Goal: Task Accomplishment & Management: Use online tool/utility

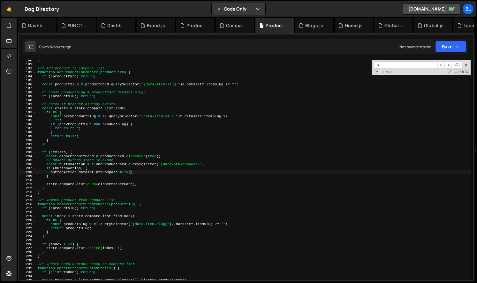
click at [128, 173] on div "} //? Add product to compare list function addProductToCompare ( productCard ) …" at bounding box center [253, 172] width 434 height 228
click at [85, 174] on div "} //? Add product to compare list function addProductToCompare ( productCard ) …" at bounding box center [253, 172] width 434 height 228
type textarea "}"
click at [70, 177] on div "} //? Add product to compare list function addProductToCompare ( productCard ) …" at bounding box center [253, 172] width 434 height 228
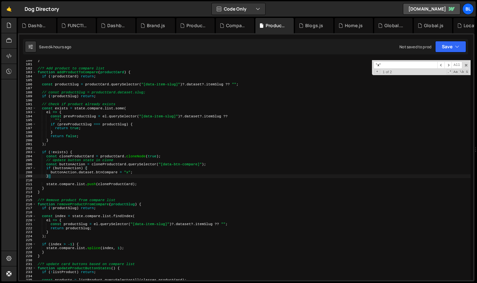
click at [68, 181] on div "} //? Add product to compare list function addProductToCompare ( productCard ) …" at bounding box center [253, 172] width 434 height 228
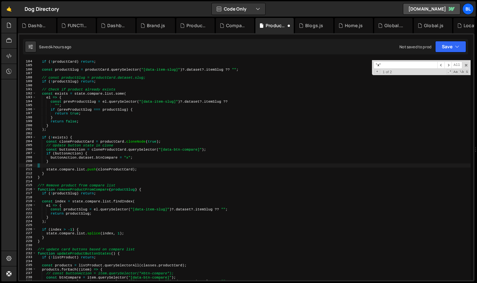
scroll to position [731, 0]
click at [128, 151] on div "if ( ! productCard ) return ; const productSlug = productCard . querySelector (…" at bounding box center [253, 173] width 434 height 228
type textarea "const buttonAction = cloneProductCard.querySelector("[data-btn-compare]"); if (…"
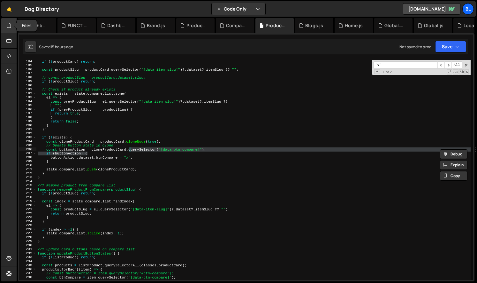
click at [8, 26] on icon at bounding box center [8, 25] width 5 height 7
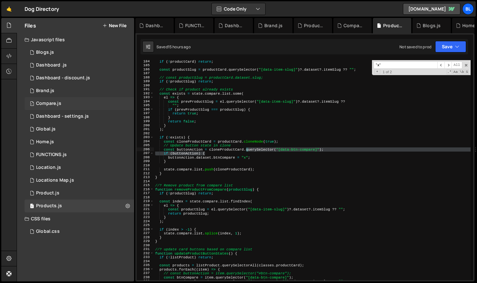
click at [81, 100] on div "1 Compare.js 0" at bounding box center [79, 103] width 109 height 13
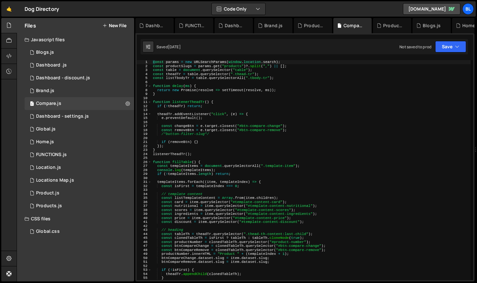
click at [223, 174] on div "const params = new URLSearchParams ( window . location . search ) ; const produ…" at bounding box center [311, 174] width 319 height 228
click at [197, 102] on div "const params = new URLSearchParams ( window . location . search ) ; const produ…" at bounding box center [311, 174] width 319 height 228
click at [233, 88] on div "const params = new URLSearchParams ( window . location . search ) ; const produ…" at bounding box center [311, 174] width 319 height 228
click at [174, 62] on div "const params = new URLSearchParams ( window . location . search ) ; const produ…" at bounding box center [311, 174] width 319 height 228
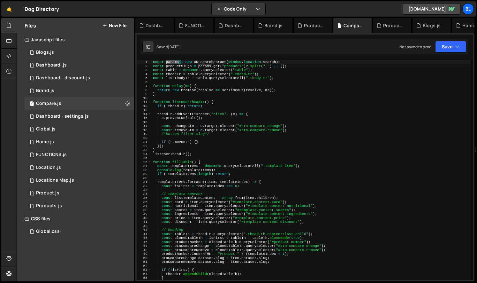
click at [174, 62] on div "const params = new URLSearchParams ( window . location . search ) ; const produ…" at bounding box center [311, 174] width 319 height 228
click at [223, 67] on div "const params = new URLSearchParams ( window . location . search ) ; const produ…" at bounding box center [311, 174] width 319 height 228
click at [168, 69] on div "const params = new URLSearchParams ( window . location . search ) ; const produ…" at bounding box center [311, 174] width 319 height 228
click at [174, 67] on div "const params = new URLSearchParams ( window . location . search ) ; const produ…" at bounding box center [311, 174] width 319 height 228
click at [174, 68] on div "const params = new URLSearchParams ( window . location . search ) ; const produ…" at bounding box center [311, 174] width 319 height 228
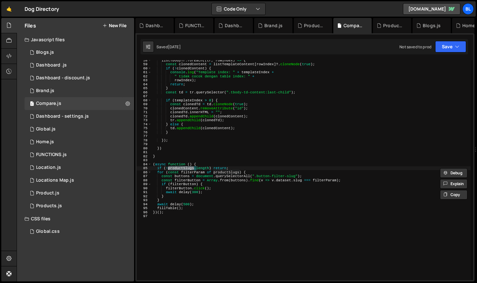
scroll to position [229, 0]
click at [187, 191] on div "listTbodyTr . forEach (( tr , rowIndex ) => { const clonedContent = listTemplat…" at bounding box center [311, 172] width 319 height 228
click at [228, 195] on div "listTbodyTr . forEach (( tr , rowIndex ) => { const clonedContent = listTemplat…" at bounding box center [311, 172] width 319 height 228
click at [180, 191] on div "listTbodyTr . forEach (( tr , rowIndex ) => { const clonedContent = listTemplat…" at bounding box center [311, 172] width 319 height 228
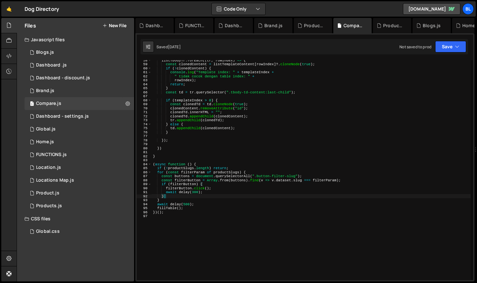
click at [180, 191] on div "listTbodyTr . forEach (( tr , rowIndex ) => { const clonedContent = listTemplat…" at bounding box center [311, 172] width 319 height 228
click at [180, 188] on div "listTbodyTr . forEach (( tr , rowIndex ) => { const clonedContent = listTemplat…" at bounding box center [311, 172] width 319 height 228
click at [212, 192] on div "listTbodyTr . forEach (( tr , rowIndex ) => { const clonedContent = listTemplat…" at bounding box center [311, 172] width 319 height 228
click at [216, 202] on div "listTbodyTr . forEach (( tr , rowIndex ) => { const clonedContent = listTemplat…" at bounding box center [311, 172] width 319 height 228
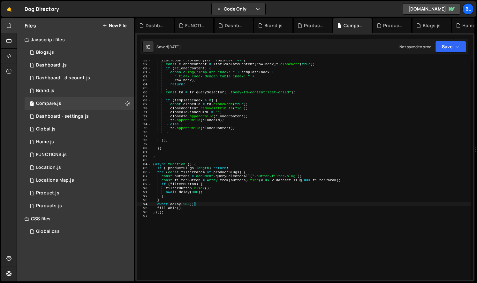
type textarea "await delay(500);"
click at [216, 214] on div "listTbodyTr . forEach (( tr , rowIndex ) => { const clonedContent = listTemplat…" at bounding box center [311, 172] width 319 height 228
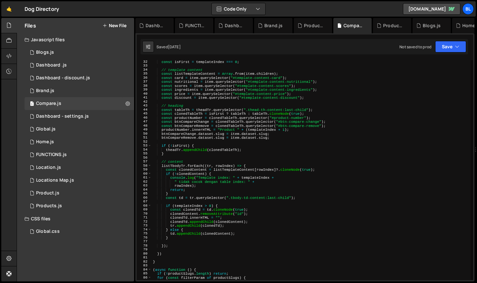
scroll to position [275, 0]
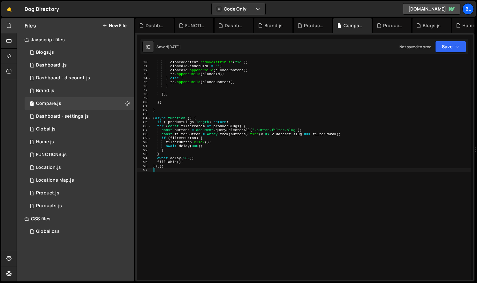
click at [176, 147] on div "const clonedTd = td . cloneNode ( true ) ; clonedContent . removeAttribute ( "i…" at bounding box center [311, 170] width 319 height 228
click at [177, 136] on div "const clonedTd = td . cloneNode ( true ) ; clonedContent . removeAttribute ( "i…" at bounding box center [311, 170] width 319 height 228
click at [182, 133] on div "const clonedTd = td . cloneNode ( true ) ; clonedContent . removeAttribute ( "i…" at bounding box center [311, 170] width 319 height 228
click at [236, 134] on div "const clonedTd = td . cloneNode ( true ) ; clonedContent . removeAttribute ( "i…" at bounding box center [311, 170] width 319 height 228
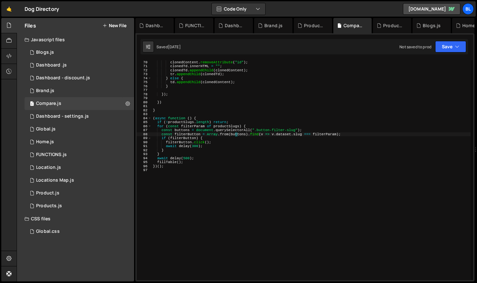
click at [237, 145] on div "const clonedTd = td . cloneNode ( true ) ; clonedContent . removeAttribute ( "i…" at bounding box center [311, 170] width 319 height 228
click at [199, 131] on div "const clonedTd = td . cloneNode ( true ) ; clonedContent . removeAttribute ( "i…" at bounding box center [311, 170] width 319 height 228
click at [235, 130] on div "const clonedTd = td . cloneNode ( true ) ; clonedContent . removeAttribute ( "i…" at bounding box center [311, 170] width 319 height 228
click at [231, 134] on div "const clonedTd = td . cloneNode ( true ) ; clonedContent . removeAttribute ( "i…" at bounding box center [311, 170] width 319 height 228
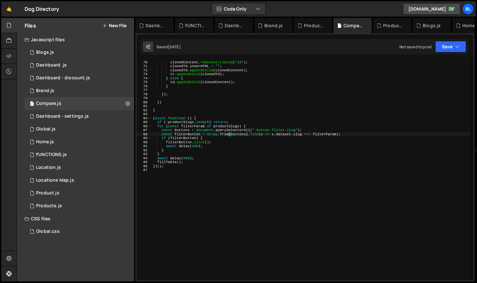
click at [228, 134] on div "const clonedTd = td . cloneNode ( true ) ; clonedContent . removeAttribute ( "i…" at bounding box center [311, 170] width 319 height 228
click at [263, 135] on div "const clonedTd = td . cloneNode ( true ) ; clonedContent . removeAttribute ( "i…" at bounding box center [311, 170] width 319 height 228
click at [295, 137] on div "const clonedTd = td . cloneNode ( true ) ; clonedContent . removeAttribute ( "i…" at bounding box center [311, 170] width 319 height 228
click at [279, 133] on div "const clonedTd = td . cloneNode ( true ) ; clonedContent . removeAttribute ( "i…" at bounding box center [311, 170] width 319 height 228
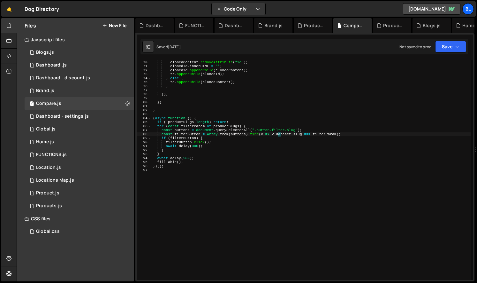
click at [279, 133] on div "const clonedTd = td . cloneNode ( true ) ; clonedContent . removeAttribute ( "i…" at bounding box center [311, 170] width 319 height 228
click at [239, 134] on div "const clonedTd = td . cloneNode ( true ) ; clonedContent . removeAttribute ( "i…" at bounding box center [311, 170] width 319 height 228
click at [178, 137] on div "const clonedTd = td . cloneNode ( true ) ; clonedContent . removeAttribute ( "i…" at bounding box center [311, 170] width 319 height 228
click at [235, 137] on div "const clonedTd = td . cloneNode ( true ) ; clonedContent . removeAttribute ( "i…" at bounding box center [311, 170] width 319 height 228
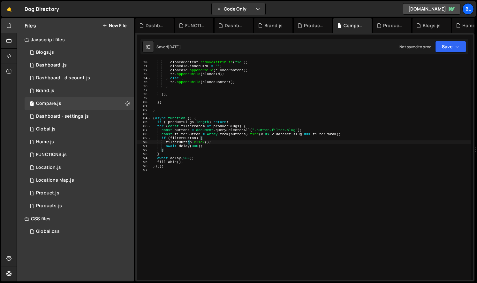
click at [187, 141] on div "const clonedTd = td . cloneNode ( true ) ; clonedContent . removeAttribute ( "i…" at bounding box center [311, 170] width 319 height 228
click at [260, 143] on div "const clonedTd = td . cloneNode ( true ) ; clonedContent . removeAttribute ( "i…" at bounding box center [311, 170] width 319 height 228
click at [205, 161] on div "const clonedTd = td . cloneNode ( true ) ; clonedContent . removeAttribute ( "i…" at bounding box center [311, 170] width 319 height 228
click at [190, 164] on div "const clonedTd = td . cloneNode ( true ) ; clonedContent . removeAttribute ( "i…" at bounding box center [311, 170] width 319 height 228
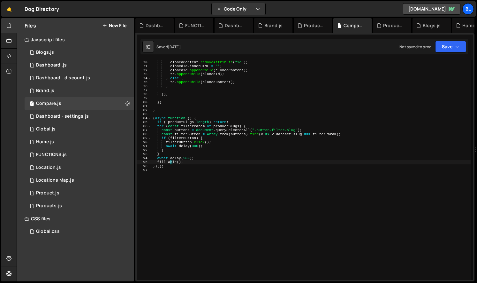
click at [170, 164] on div "const clonedTd = td . cloneNode ( true ) ; clonedContent . removeAttribute ( "i…" at bounding box center [311, 170] width 319 height 228
click at [210, 142] on div "const clonedTd = td . cloneNode ( true ) ; clonedContent . removeAttribute ( "i…" at bounding box center [311, 170] width 319 height 228
drag, startPoint x: 261, startPoint y: 131, endPoint x: 276, endPoint y: 131, distance: 14.4
click at [261, 131] on div "const clonedTd = td . cloneNode ( true ) ; clonedContent . removeAttribute ( "i…" at bounding box center [311, 170] width 319 height 228
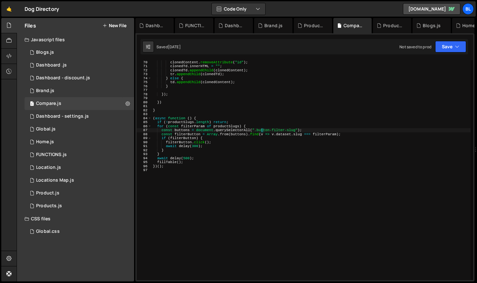
type textarea "const buttons = document.querySelectorAll(".button-filter-slug");"
drag, startPoint x: 256, startPoint y: 129, endPoint x: 294, endPoint y: 132, distance: 38.7
click at [294, 132] on div "const clonedTd = td . cloneNode ( true ) ; clonedContent . removeAttribute ( "i…" at bounding box center [311, 170] width 319 height 228
click at [69, 129] on div "1 Global.js 0" at bounding box center [79, 129] width 109 height 13
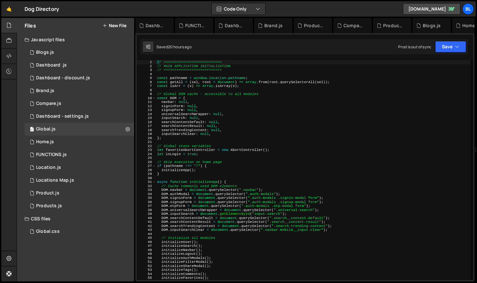
type textarea "}"
click at [257, 174] on div "// =========================== // MAIN APPLICATION INITIALIZATION // ==========…" at bounding box center [313, 174] width 315 height 228
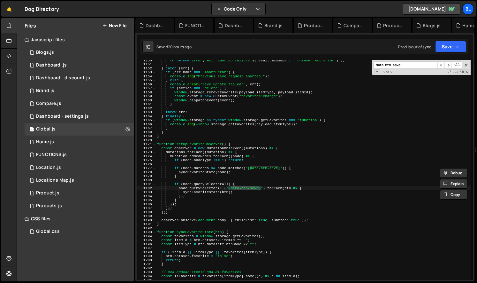
scroll to position [3929, 0]
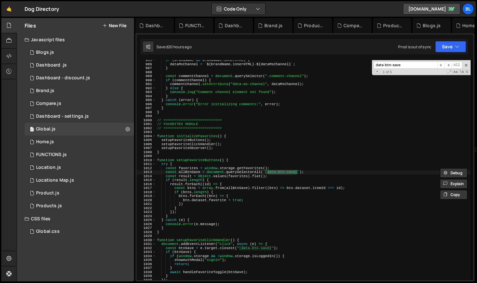
type input "data-btn-save"
click at [208, 143] on div "if ( brandName && brandName . innerHTML ) { dataMsChannel = ` ${ brandName . in…" at bounding box center [313, 172] width 315 height 228
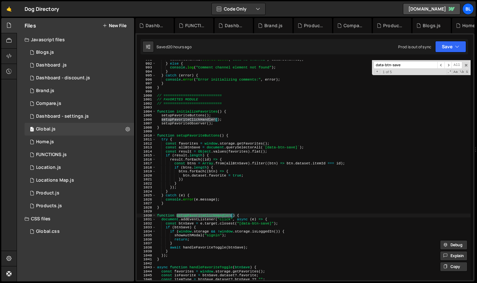
scroll to position [3953, 0]
click at [201, 228] on div "commentChannel . setAttribute ( "data-ms-channel" , dataMsChannel ) ; } else { …" at bounding box center [313, 171] width 315 height 228
type textarea "if (btnSave) {"
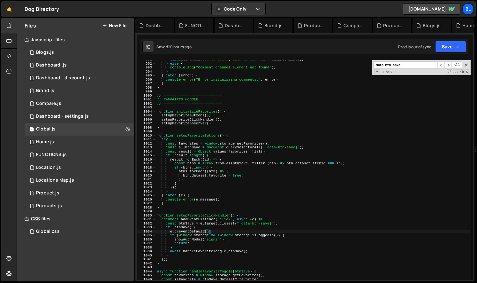
scroll to position [0, 4]
click at [208, 235] on div "commentChannel . setAttribute ( "data-ms-channel" , dataMsChannel ) ; } else { …" at bounding box center [313, 171] width 314 height 228
click at [210, 242] on div "commentChannel . setAttribute ( "data-ms-channel" , dataMsChannel ) ; } else { …" at bounding box center [313, 171] width 314 height 228
click at [184, 255] on div "commentChannel . setAttribute ( "data-ms-channel" , dataMsChannel ) ; } else { …" at bounding box center [313, 171] width 314 height 228
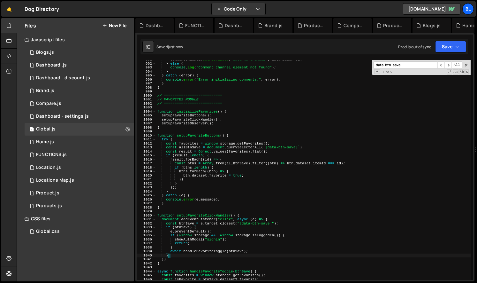
scroll to position [0, 1]
drag, startPoint x: 185, startPoint y: 246, endPoint x: 189, endPoint y: 200, distance: 45.8
click at [185, 246] on div "commentChannel . setAttribute ( "data-ms-channel" , dataMsChannel ) ; } else { …" at bounding box center [313, 171] width 314 height 228
type textarea "}"
click at [54, 102] on div "Compare.js" at bounding box center [48, 104] width 25 height 6
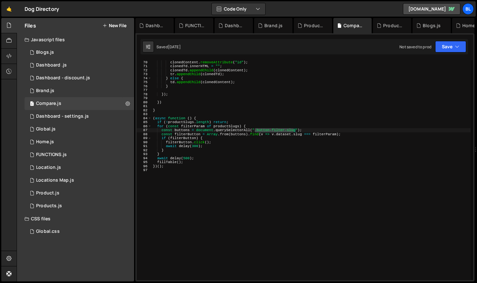
scroll to position [0, 0]
click at [202, 143] on div "const clonedTd = td . cloneNode ( true ) ; clonedContent . removeAttribute ( "i…" at bounding box center [311, 170] width 319 height 228
drag, startPoint x: 257, startPoint y: 130, endPoint x: 295, endPoint y: 131, distance: 38.0
click at [295, 131] on div "const clonedTd = td . cloneNode ( true ) ; clonedContent . removeAttribute ( "i…" at bounding box center [311, 170] width 319 height 228
click at [296, 132] on div "const clonedTd = td . cloneNode ( true ) ; clonedContent . removeAttribute ( "i…" at bounding box center [311, 170] width 319 height 228
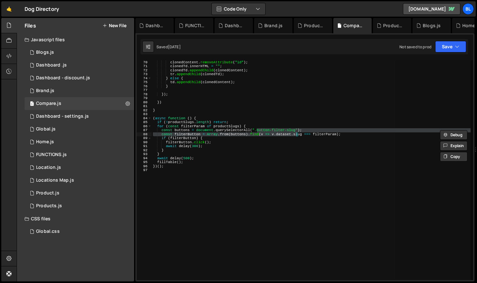
click at [296, 130] on div "const clonedTd = td . cloneNode ( true ) ; clonedContent . removeAttribute ( "i…" at bounding box center [311, 170] width 319 height 220
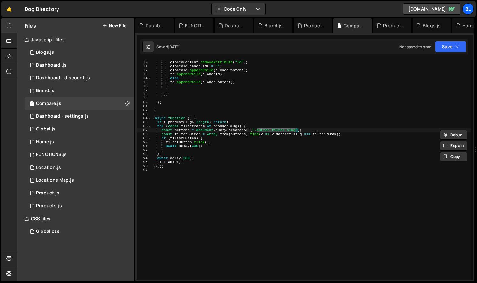
click at [233, 163] on div "const clonedTd = td . cloneNode ( true ) ; clonedContent . removeAttribute ( "i…" at bounding box center [311, 170] width 319 height 228
click at [179, 132] on div "const clonedTd = td . cloneNode ( true ) ; clonedContent . removeAttribute ( "i…" at bounding box center [311, 170] width 319 height 228
click at [233, 133] on div "const clonedTd = td . cloneNode ( true ) ; clonedContent . removeAttribute ( "i…" at bounding box center [311, 170] width 319 height 228
click at [241, 147] on div "const clonedTd = td . cloneNode ( true ) ; clonedContent . removeAttribute ( "i…" at bounding box center [311, 170] width 319 height 228
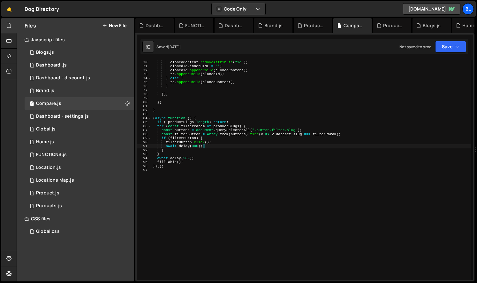
click at [208, 155] on div "const clonedTd = td . cloneNode ( true ) ; clonedContent . removeAttribute ( "i…" at bounding box center [311, 170] width 319 height 228
click at [177, 146] on div "const clonedTd = td . cloneNode ( true ) ; clonedContent . removeAttribute ( "i…" at bounding box center [311, 170] width 319 height 228
drag, startPoint x: 176, startPoint y: 160, endPoint x: 172, endPoint y: 164, distance: 5.9
click at [176, 160] on div "const clonedTd = td . cloneNode ( true ) ; clonedContent . removeAttribute ( "i…" at bounding box center [311, 170] width 319 height 228
click at [169, 162] on div "const clonedTd = td . cloneNode ( true ) ; clonedContent . removeAttribute ( "i…" at bounding box center [311, 170] width 319 height 228
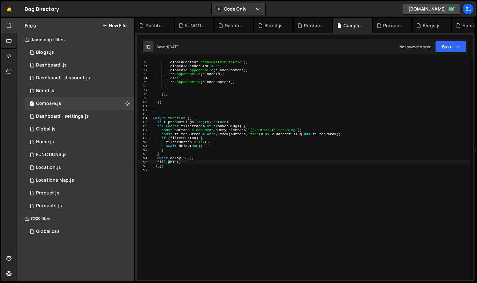
click at [169, 162] on div "const clonedTd = td . cloneNode ( true ) ; clonedContent . removeAttribute ( "i…" at bounding box center [311, 170] width 319 height 228
type textarea "function fillTable() {"
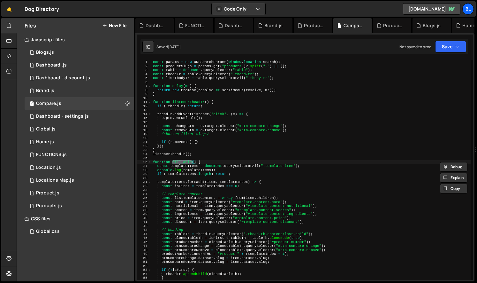
click at [215, 136] on div "const params = new URLSearchParams ( window . location . search ) ; const produ…" at bounding box center [311, 174] width 319 height 228
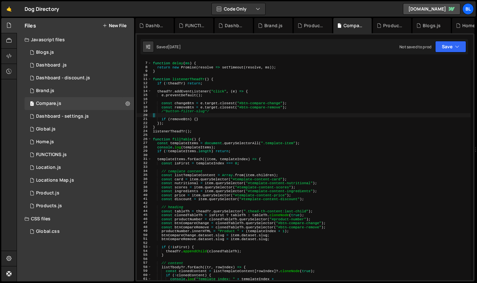
scroll to position [23, 0]
click at [184, 143] on div "function delay ( ms ) { return new Promise ( resolve => setTimeout ( resolve , …" at bounding box center [311, 171] width 319 height 228
click at [197, 147] on div "function delay ( ms ) { return new Promise ( resolve => setTimeout ( resolve , …" at bounding box center [311, 171] width 319 height 228
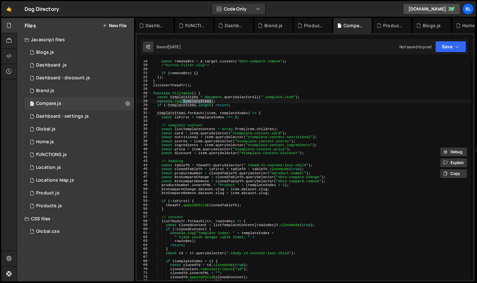
scroll to position [69, 0]
click at [195, 128] on div "const removeBtn = e . target . closest ( "#btn-compare-remove" ) ; /*button-fil…" at bounding box center [311, 173] width 319 height 228
click at [172, 112] on div "const removeBtn = e . target . closest ( "#btn-compare-remove" ) ; /*button-fil…" at bounding box center [311, 173] width 319 height 228
click at [173, 112] on div "const removeBtn = e . target . closest ( "#btn-compare-remove" ) ; /*button-fil…" at bounding box center [311, 173] width 319 height 228
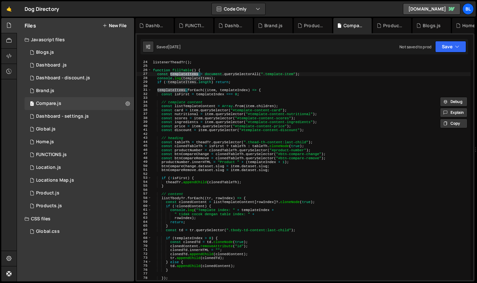
scroll to position [92, 0]
click at [224, 109] on div "listenerTheadTr ( ) ; function fillTable ( ) { const templateItems = document .…" at bounding box center [311, 174] width 319 height 228
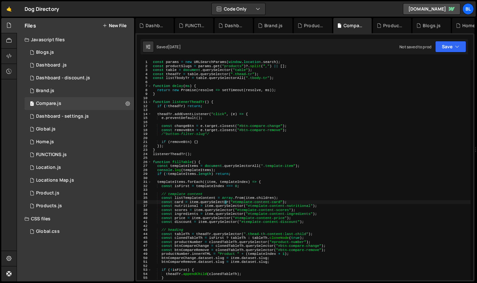
scroll to position [0, 0]
click at [189, 135] on div "const params = new URLSearchParams ( window . location . search ) ; const produ…" at bounding box center [311, 174] width 319 height 228
type textarea "/*button-filter-slug*/"
drag, startPoint x: 160, startPoint y: 134, endPoint x: 208, endPoint y: 135, distance: 47.3
click at [208, 135] on div "const params = new URLSearchParams ( window . location . search ) ; const produ…" at bounding box center [311, 174] width 319 height 228
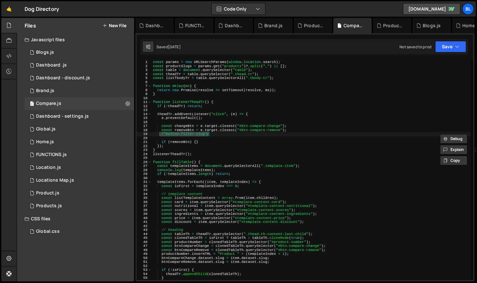
click at [224, 132] on div "const params = new URLSearchParams ( window . location . search ) ; const produ…" at bounding box center [311, 174] width 319 height 228
click at [221, 138] on div "const params = new URLSearchParams ( window . location . search ) ; const produ…" at bounding box center [311, 174] width 319 height 228
click at [219, 139] on div "const params = new URLSearchParams ( window . location . search ) ; const produ…" at bounding box center [311, 174] width 319 height 228
click at [223, 114] on div "const params = new URLSearchParams ( window . location . search ) ; const produ…" at bounding box center [311, 174] width 319 height 228
type textarea "theadTr.addEventListener("click", (e) => {"
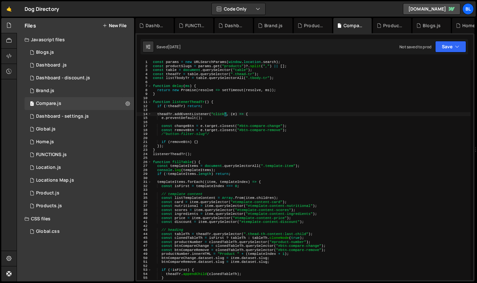
click at [223, 99] on div "const params = new URLSearchParams ( window . location . search ) ; const produ…" at bounding box center [311, 174] width 319 height 228
click at [211, 92] on div "const params = new URLSearchParams ( window . location . search ) ; const produ…" at bounding box center [311, 174] width 319 height 228
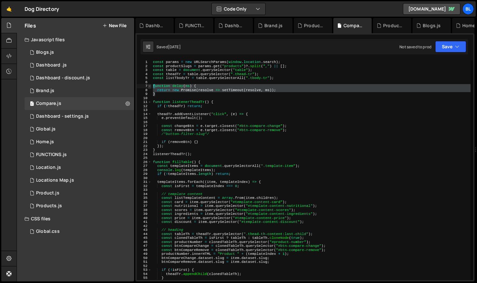
drag, startPoint x: 158, startPoint y: 90, endPoint x: 149, endPoint y: 86, distance: 10.1
click at [149, 86] on div "} 1 2 3 4 5 6 7 8 9 10 11 12 13 14 15 16 17 18 19 20 21 22 23 24 25 26 27 28 29…" at bounding box center [305, 170] width 336 height 220
click at [210, 86] on div "const params = new URLSearchParams ( window . location . search ) ; const produ…" at bounding box center [311, 170] width 319 height 220
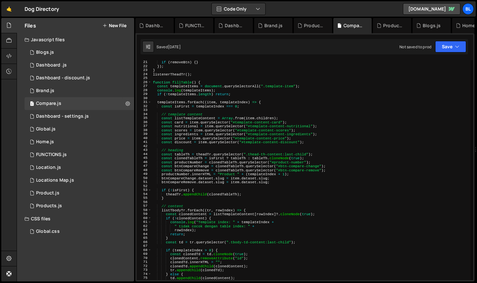
scroll to position [235, 0]
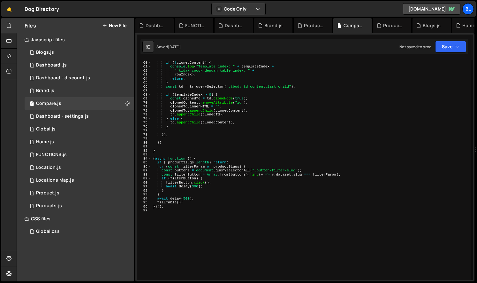
click at [223, 162] on div "const clonedContent = listTemplateContent [ rowIndex ] ?. cloneNode ( true ) ; …" at bounding box center [311, 171] width 319 height 228
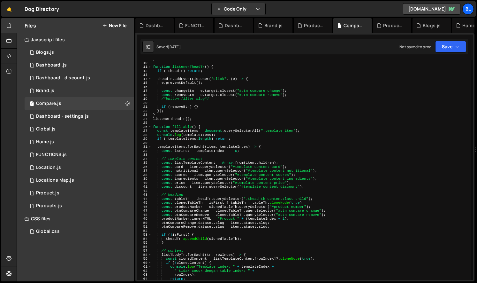
scroll to position [0, 0]
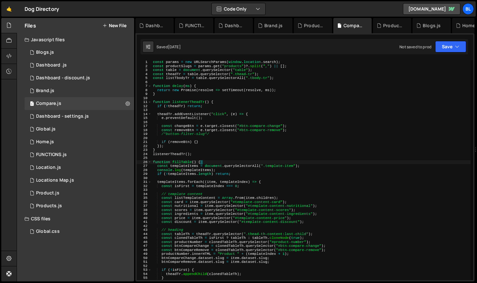
click at [231, 162] on div "const params = new URLSearchParams ( window . location . search ) ; const produ…" at bounding box center [311, 174] width 319 height 228
type textarea "function fillTable() {"
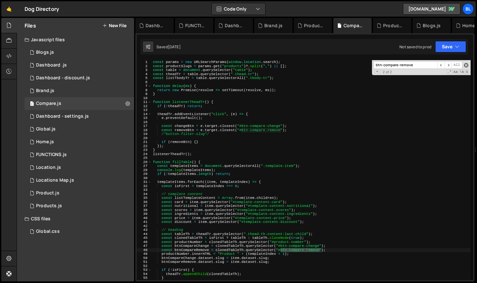
type input "btn-compare-remove"
click at [467, 64] on span at bounding box center [466, 65] width 4 height 4
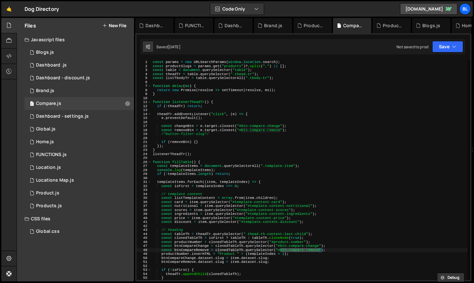
click at [195, 170] on div "const params = new URLSearchParams ( window . location . search ) ; const produ…" at bounding box center [311, 174] width 319 height 228
type textarea "})();"
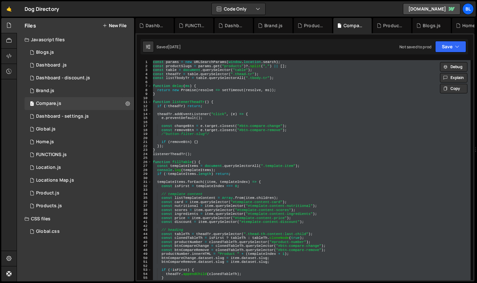
click at [202, 136] on div "const params = new URLSearchParams ( window . location . search ) ; const produ…" at bounding box center [311, 170] width 319 height 220
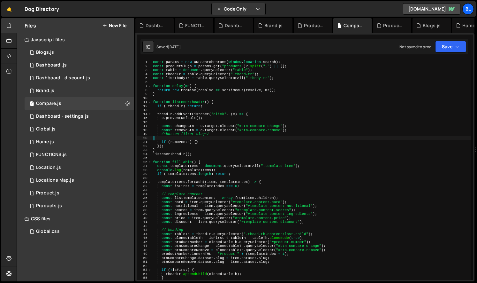
click at [199, 159] on div "const params = new URLSearchParams ( window . location . search ) ; const produ…" at bounding box center [311, 174] width 319 height 228
click at [208, 152] on div "const params = new URLSearchParams ( window . location . search ) ; const produ…" at bounding box center [311, 174] width 319 height 228
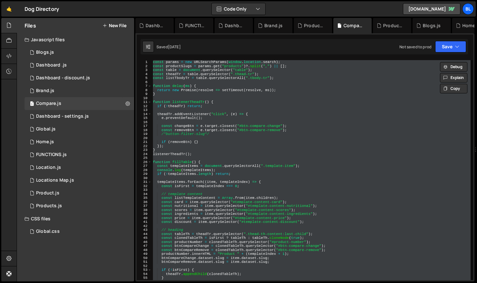
click at [208, 152] on div "const params = new URLSearchParams ( window . location . search ) ; const produ…" at bounding box center [311, 170] width 319 height 220
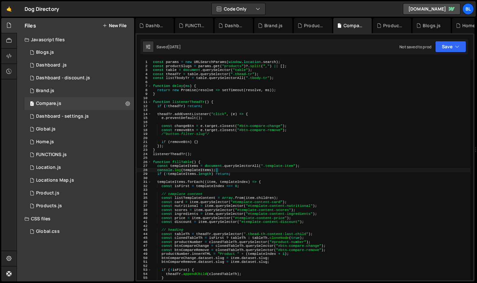
click at [225, 170] on div "const params = new URLSearchParams ( window . location . search ) ; const produ…" at bounding box center [311, 174] width 319 height 228
click at [316, 165] on div "const params = new URLSearchParams ( window . location . search ) ; const produ…" at bounding box center [311, 174] width 319 height 228
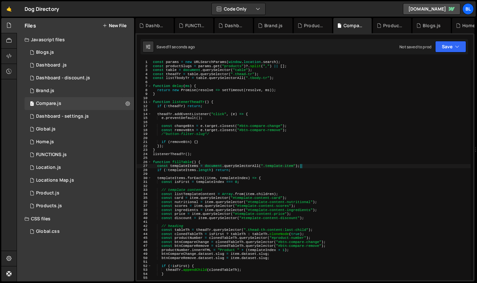
click at [178, 151] on div "const params = new URLSearchParams ( window . location . search ) ; const produ…" at bounding box center [311, 174] width 319 height 228
type textarea "}a"
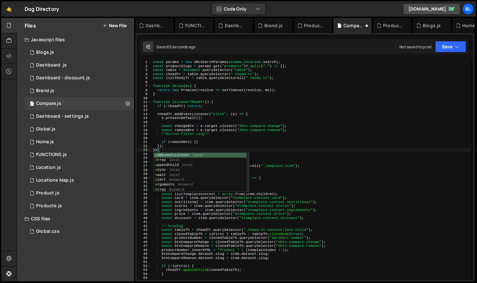
paste textarea
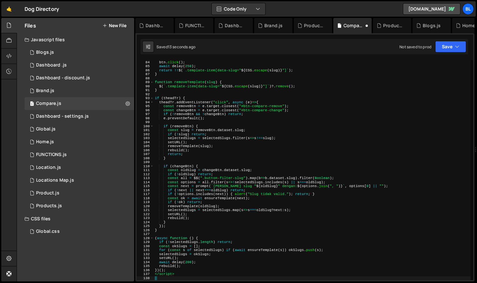
click at [211, 177] on div "if ( ! btn ) return false ; btn . click ( ) ; await delay ( 250 ) ; return !! $…" at bounding box center [312, 170] width 317 height 228
type textarea "})();"
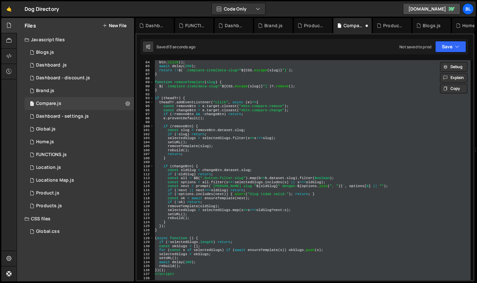
paste textarea
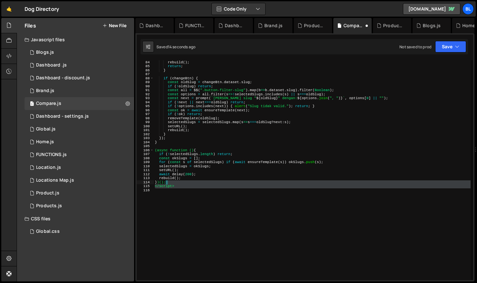
drag, startPoint x: 183, startPoint y: 188, endPoint x: 182, endPoint y: 183, distance: 5.0
click at [182, 183] on div "removeTemplate ( slug ) ; rebuild ( ) ; return ; } if ( changeBtn ) { const old…" at bounding box center [312, 170] width 317 height 228
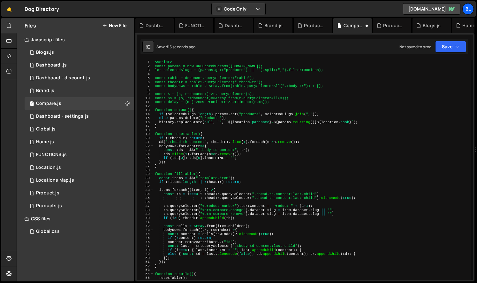
scroll to position [0, 0]
drag, startPoint x: 181, startPoint y: 63, endPoint x: 147, endPoint y: 62, distance: 34.2
click at [148, 62] on div "})(); 1 2 3 4 5 6 7 8 9 10 11 12 13 14 15 16 17 18 19 20 21 22 23 24 25 26 27 2…" at bounding box center [305, 170] width 336 height 220
type textarea "<script>"
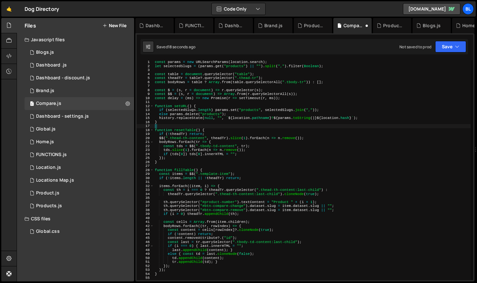
click at [235, 128] on div "const params = new URLSearchParams ( location . search ) ; let selectedSlugs = …" at bounding box center [312, 174] width 317 height 228
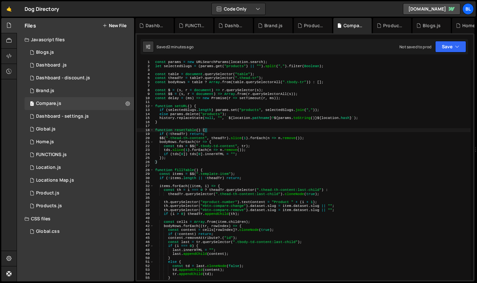
click at [225, 172] on div "const params = new URLSearchParams ( location . search ) ; let selectedSlugs = …" at bounding box center [312, 174] width 317 height 228
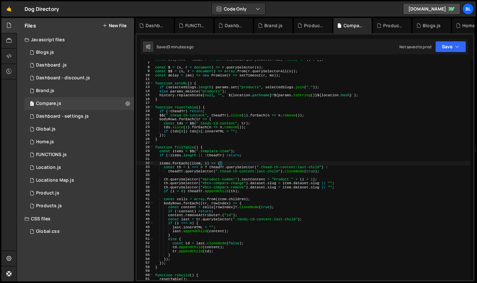
click at [221, 161] on div "const bodyRows = table ? Array . from ( table . querySelectorAll ( ".tbody-tr" …" at bounding box center [312, 171] width 317 height 228
type textarea "})();"
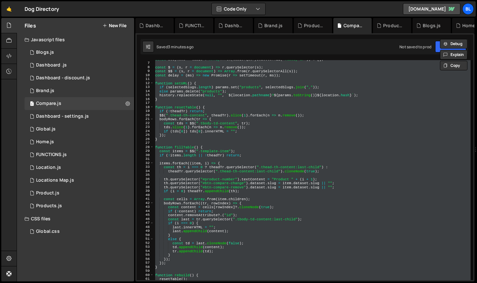
paste textarea
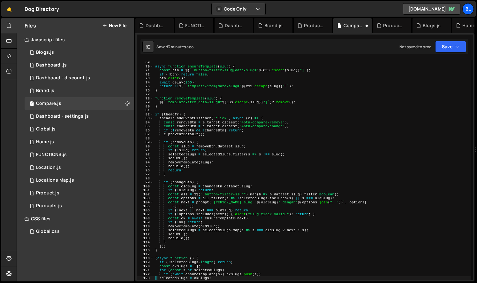
scroll to position [336, 0]
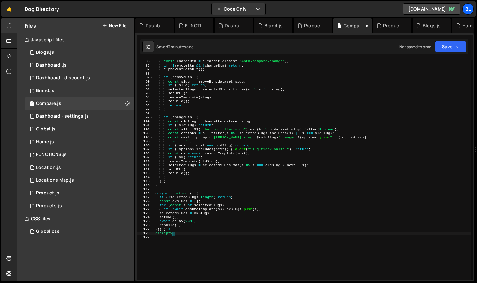
click at [214, 233] on div "const changeBtn = e . target . closest ( "#btn-compare-change" ) ; if ( ! remov…" at bounding box center [312, 173] width 317 height 228
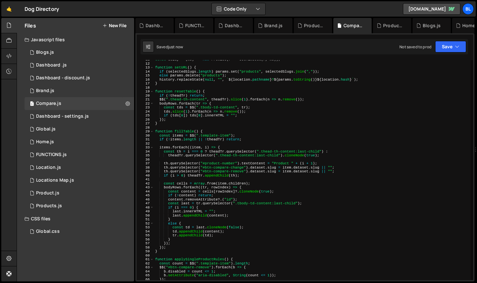
scroll to position [0, 0]
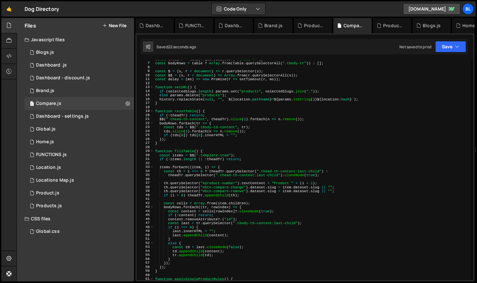
click at [259, 220] on div "const theadTr = table ?. querySelector ( ".thead-tr" ) ; const bodyRows = table…" at bounding box center [312, 171] width 317 height 228
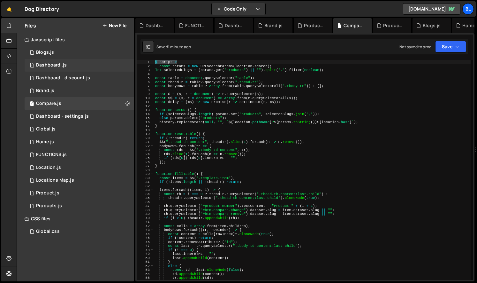
drag, startPoint x: 181, startPoint y: 62, endPoint x: 125, endPoint y: 59, distance: 56.6
click at [125, 59] on div "Files New File Javascript files 1 Blogs.js 0 1 Dashboard .js 0 1 Dashboard - di…" at bounding box center [247, 149] width 460 height 263
type textarea "< script >"
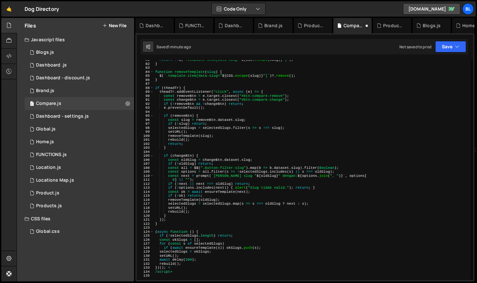
scroll to position [417, 0]
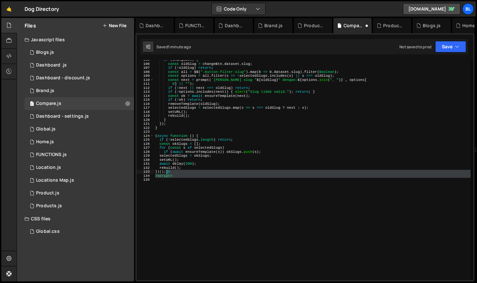
drag, startPoint x: 185, startPoint y: 180, endPoint x: 166, endPoint y: 172, distance: 20.2
click at [166, 172] on div "if ( changeBtn ) { const oldSlug = changeBtn . dataset . slug ; if ( ! oldSlug …" at bounding box center [312, 172] width 317 height 228
type textarea "})();"
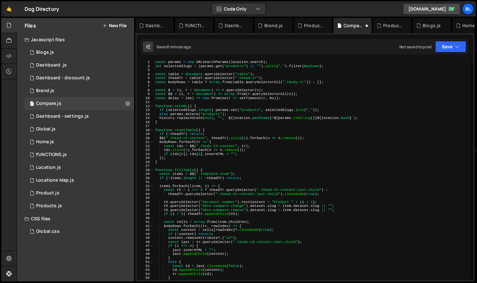
scroll to position [0, 0]
click at [254, 155] on div "const params = new URLSearchParams ( location . search ) ; let selectedSlugs = …" at bounding box center [312, 174] width 317 height 228
click at [295, 151] on div "const params = new URLSearchParams ( location . search ) ; let selectedSlugs = …" at bounding box center [312, 174] width 317 height 228
type textarea "tds.slice(1).forEach(n => n.remove());"
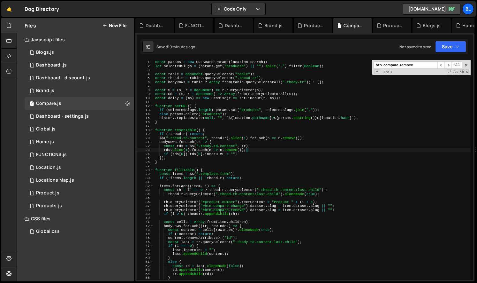
type input "s"
click at [187, 205] on div "const params = new URLSearchParams ( location . search ) ; let selectedSlugs = …" at bounding box center [312, 174] width 317 height 228
click at [238, 204] on div "const params = new URLSearchParams ( location . search ) ; let selectedSlugs = …" at bounding box center [312, 174] width 317 height 228
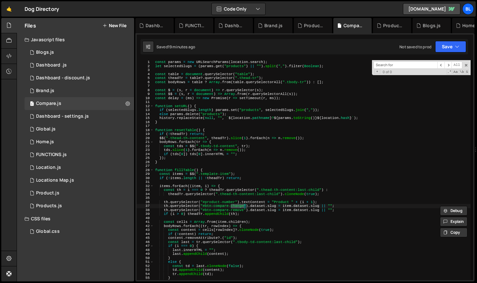
click at [205, 207] on div "const params = new URLSearchParams ( location . search ) ; let selectedSlugs = …" at bounding box center [312, 174] width 317 height 228
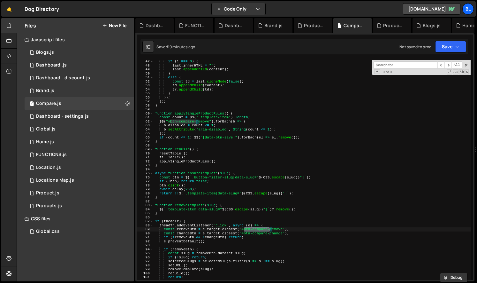
scroll to position [193, 0]
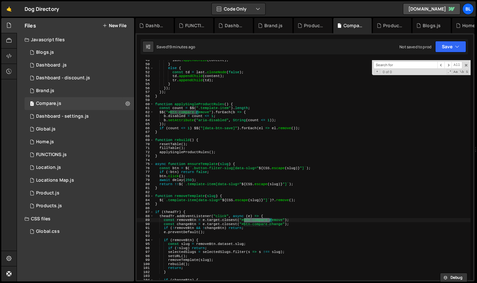
click at [189, 223] on div "last . appendChild ( content ) ; } else { const td = last . cloneNode ( false )…" at bounding box center [312, 172] width 317 height 228
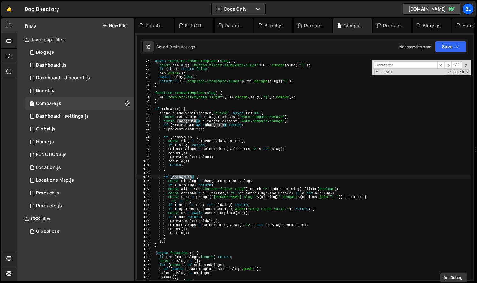
scroll to position [300, 0]
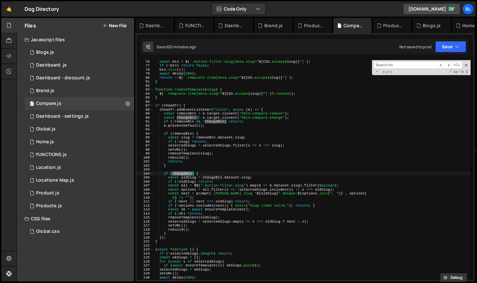
click at [224, 228] on div "const btn = $ ( ` .button-filter-slug[data-slug=" ${ CSS . escape ( slug ) } "]…" at bounding box center [312, 173] width 317 height 228
click at [223, 223] on div "const btn = $ ( ` .button-filter-slug[data-slug=" ${ CSS . escape ( slug ) } "]…" at bounding box center [312, 173] width 317 height 228
click at [218, 210] on div "const btn = $ ( ` .button-filter-slug[data-slug=" ${ CSS . escape ( slug ) } "]…" at bounding box center [312, 173] width 317 height 228
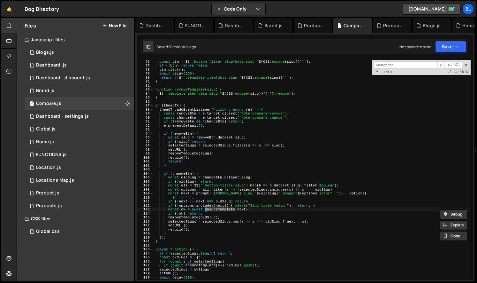
click at [234, 215] on div "const btn = $ ( ` .button-filter-slug[data-slug=" ${ CSS . escape ( slug ) } "]…" at bounding box center [312, 173] width 317 height 228
click at [189, 218] on div "const btn = $ ( ` .button-filter-slug[data-slug=" ${ CSS . escape ( slug ) } "]…" at bounding box center [312, 173] width 317 height 228
click at [220, 214] on div "const btn = $ ( ` .button-filter-slug[data-slug=" ${ CSS . escape ( slug ) } "]…" at bounding box center [312, 173] width 317 height 228
click at [222, 210] on div "const btn = $ ( ` .button-filter-slug[data-slug=" ${ CSS . escape ( slug ) } "]…" at bounding box center [312, 173] width 317 height 228
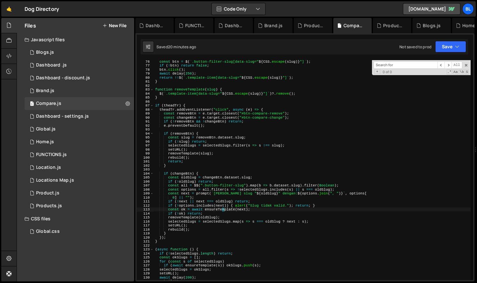
click at [223, 208] on div "const btn = $ ( ` .button-filter-slug[data-slug=" ${ CSS . escape ( slug ) } "]…" at bounding box center [312, 173] width 317 height 228
click at [225, 204] on div "const btn = $ ( ` .button-filter-slug[data-slug=" ${ CSS . escape ( slug ) } "]…" at bounding box center [312, 173] width 317 height 228
click at [233, 203] on div "const btn = $ ( ` .button-filter-slug[data-slug=" ${ CSS . escape ( slug ) } "]…" at bounding box center [312, 173] width 317 height 228
click at [240, 205] on div "const btn = $ ( ` .button-filter-slug[data-slug=" ${ CSS . escape ( slug ) } "]…" at bounding box center [312, 173] width 317 height 228
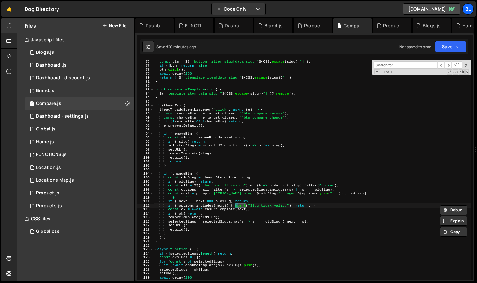
click at [249, 205] on div "const btn = $ ( ` .button-filter-slug[data-slug=" ${ CSS . escape ( slug ) } "]…" at bounding box center [312, 173] width 317 height 228
click at [267, 205] on div "const btn = $ ( ` .button-filter-slug[data-slug=" ${ CSS . escape ( slug ) } "]…" at bounding box center [312, 170] width 317 height 220
click at [267, 205] on div "const btn = $ ( ` .button-filter-slug[data-slug=" ${ CSS . escape ( slug ) } "]…" at bounding box center [312, 173] width 317 height 228
click at [233, 210] on div "const btn = $ ( ` .button-filter-slug[data-slug=" ${ CSS . escape ( slug ) } "]…" at bounding box center [312, 173] width 317 height 228
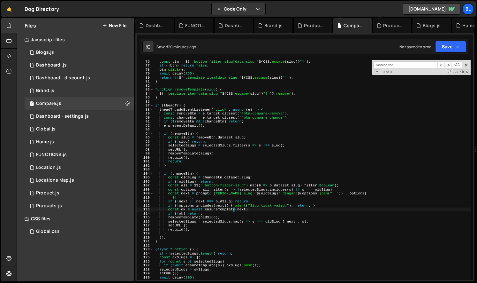
click at [193, 207] on div "const btn = $ ( ` .button-filter-slug[data-slug=" ${ CSS . escape ( slug ) } "]…" at bounding box center [312, 173] width 317 height 228
click at [199, 205] on div "const btn = $ ( ` .button-filter-slug[data-slug=" ${ CSS . escape ( slug ) } "]…" at bounding box center [312, 173] width 317 height 228
click at [220, 205] on div "const btn = $ ( ` .button-filter-slug[data-slug=" ${ CSS . escape ( slug ) } "]…" at bounding box center [312, 173] width 317 height 228
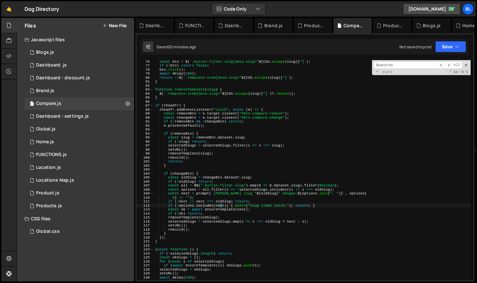
click at [182, 204] on div "const btn = $ ( ` .button-filter-slug[data-slug=" ${ CSS . escape ( slug ) } "]…" at bounding box center [312, 173] width 317 height 228
click at [195, 198] on div "const btn = $ ( ` .button-filter-slug[data-slug=" ${ CSS . escape ( slug ) } "]…" at bounding box center [312, 173] width 317 height 228
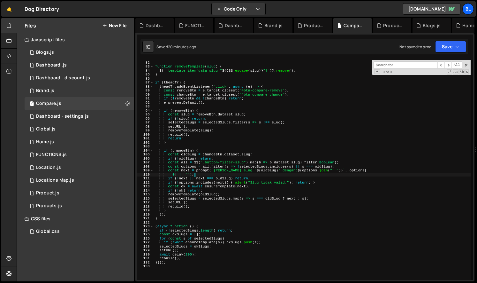
scroll to position [323, 0]
click at [465, 66] on span at bounding box center [466, 65] width 4 height 4
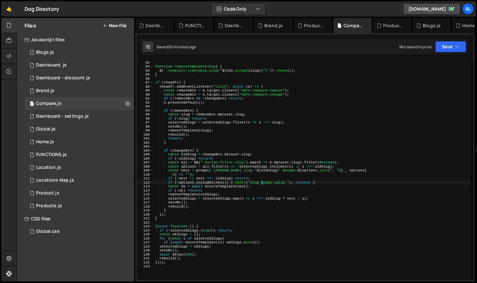
click at [262, 180] on div "} function removeTemplate ( slug ) { $ ( ` .template-item[data-slug=" ${ CSS . …" at bounding box center [312, 171] width 317 height 228
click at [253, 189] on div "} function removeTemplate ( slug ) { $ ( ` .template-item[data-slug=" ${ CSS . …" at bounding box center [312, 171] width 317 height 228
click at [243, 199] on div "} function removeTemplate ( slug ) { $ ( ` .template-item[data-slug=" ${ CSS . …" at bounding box center [312, 171] width 317 height 228
type textarea "selectedSlugs = [DOMAIN_NAME](s => s === oldSlug ? next : s);"
click at [268, 223] on div "} function removeTemplate ( slug ) { $ ( ` .template-item[data-slug=" ${ CSS . …" at bounding box center [312, 171] width 317 height 228
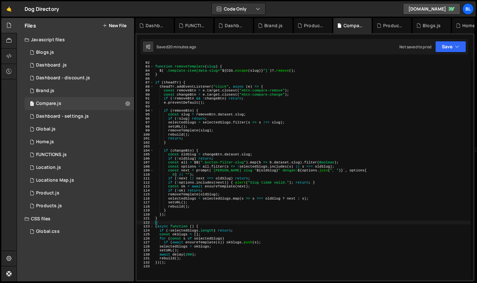
click at [241, 188] on div "} function removeTemplate ( slug ) { $ ( ` .template-item[data-slug=" ${ CSS . …" at bounding box center [312, 171] width 317 height 228
type textarea "const ok = await ensureTemplate(next); if (!ok) return;"
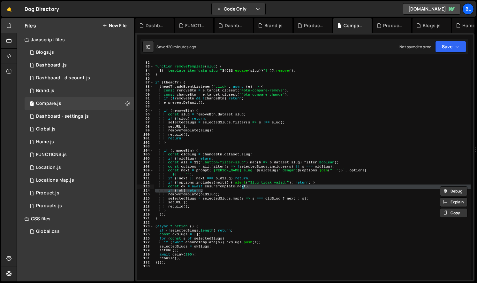
click at [174, 148] on div "} function removeTemplate ( slug ) { $ ( ` .template-item[data-slug=" ${ CSS . …" at bounding box center [312, 171] width 317 height 228
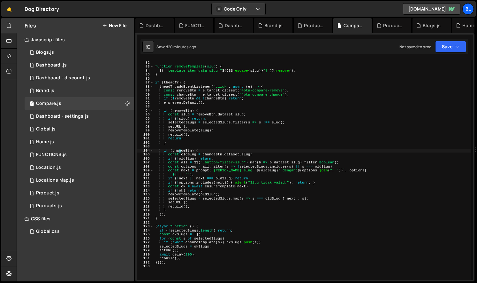
click at [179, 152] on div "} function removeTemplate ( slug ) { $ ( ` .template-item[data-slug=" ${ CSS . …" at bounding box center [312, 171] width 317 height 228
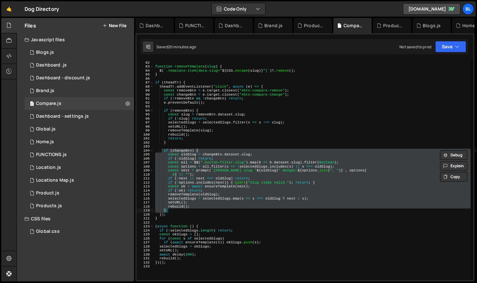
drag, startPoint x: 161, startPoint y: 150, endPoint x: 180, endPoint y: 211, distance: 63.5
click at [179, 211] on div "} function removeTemplate ( slug ) { $ ( ` .template-item[data-slug=" ${ CSS . …" at bounding box center [312, 171] width 317 height 228
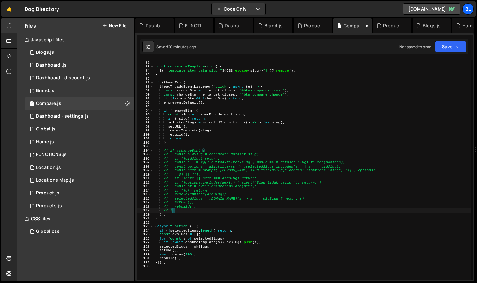
click at [212, 193] on div "} function removeTemplate ( slug ) { $ ( ` .template-item[data-slug=" ${ CSS . …" at bounding box center [312, 171] width 317 height 228
click at [198, 210] on div "} function removeTemplate ( slug ) { $ ( ` .template-item[data-slug=" ${ CSS . …" at bounding box center [312, 171] width 317 height 228
drag, startPoint x: 256, startPoint y: 210, endPoint x: 239, endPoint y: 222, distance: 20.8
click at [254, 213] on div "} function removeTemplate ( slug ) { $ ( ` .template-item[data-slug=" ${ CSS . …" at bounding box center [312, 171] width 317 height 228
type textarea "// } });"
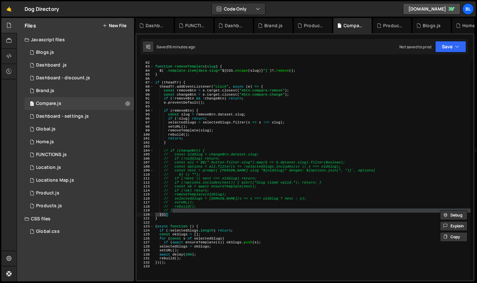
click at [239, 222] on div "} function removeTemplate ( slug ) { $ ( ` .template-item[data-slug=" ${ CSS . …" at bounding box center [312, 171] width 317 height 228
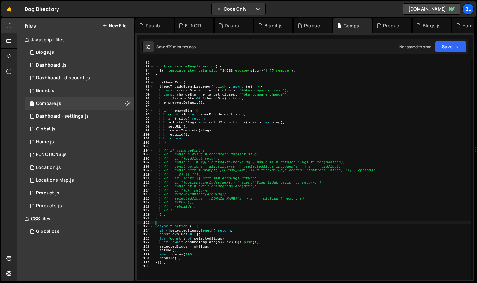
drag, startPoint x: 261, startPoint y: 129, endPoint x: 256, endPoint y: 133, distance: 6.1
click at [261, 129] on div "} function removeTemplate ( slug ) { $ ( ` .template-item[data-slug=" ${ CSS . …" at bounding box center [312, 171] width 317 height 228
type textarea "removeTemplate(slug);"
click at [235, 144] on div "} function removeTemplate ( slug ) { $ ( ` .template-item[data-slug=" ${ CSS . …" at bounding box center [312, 171] width 317 height 228
click at [224, 176] on div "} function removeTemplate ( slug ) { $ ( ` .template-item[data-slug=" ${ CSS . …" at bounding box center [312, 171] width 317 height 228
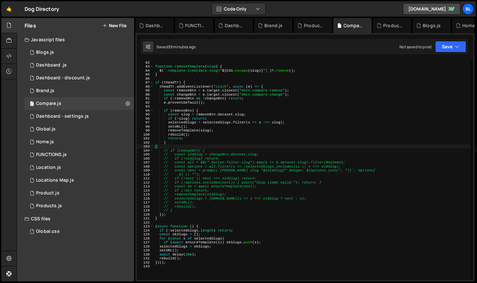
type textarea "// 0] || "");"
click at [60, 103] on div "Compare.js" at bounding box center [48, 104] width 25 height 6
click at [57, 129] on div "1 Global.js 0" at bounding box center [79, 129] width 109 height 13
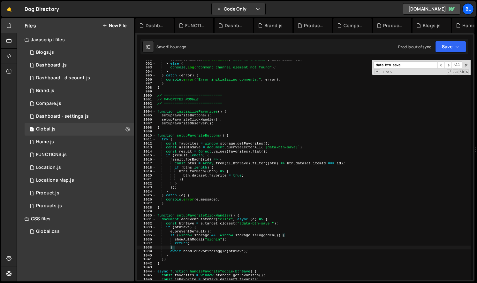
click at [210, 174] on div "commentChannel . setAttribute ( "data-ms-channel" , dataMsChannel ) ; } else { …" at bounding box center [313, 171] width 314 height 228
click at [409, 66] on input "data-btn-save" at bounding box center [406, 64] width 64 height 7
click at [447, 65] on span "​" at bounding box center [447, 64] width 7 height 7
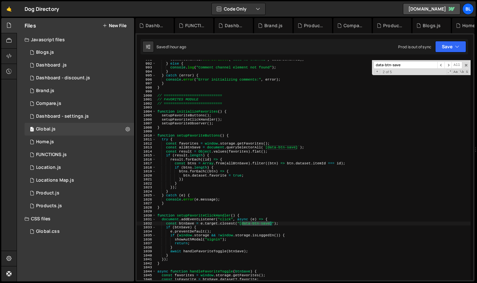
click at [200, 252] on div "commentChannel . setAttribute ( "data-ms-channel" , dataMsChannel ) ; } else { …" at bounding box center [313, 171] width 314 height 228
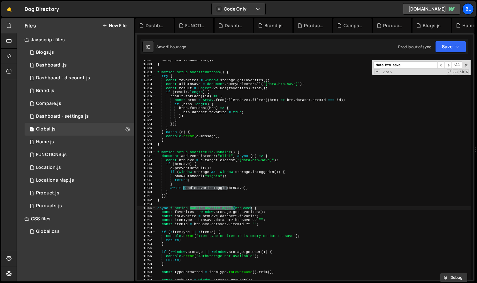
scroll to position [4034, 0]
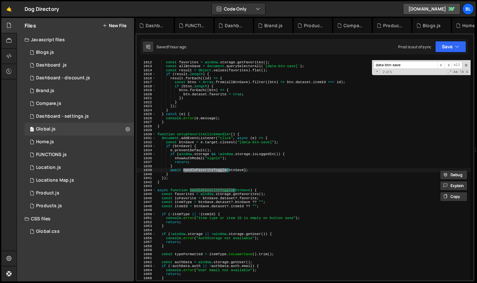
click at [212, 189] on div "try { const favorites = window . storage . getFavorites ( ) ; const allBtnSave …" at bounding box center [313, 170] width 314 height 228
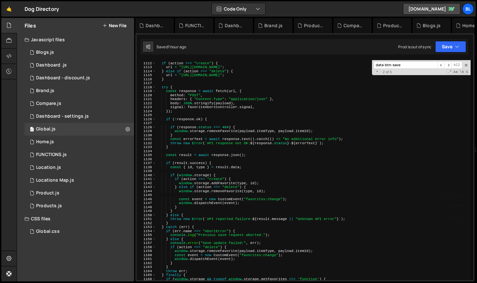
scroll to position [4455, 0]
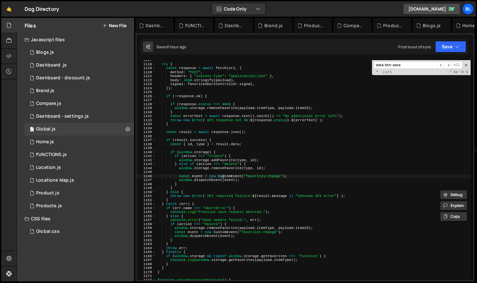
click at [223, 175] on div "try { const response = await fetch ( url , { method : "POST" , headers : { "Con…" at bounding box center [313, 172] width 314 height 228
click at [225, 169] on div "try { const response = await fetch ( url , { method : "POST" , headers : { "Con…" at bounding box center [313, 172] width 314 height 228
type textarea "window.storage.removeFavorite(type, id);"
click at [216, 173] on div "try { const response = await fetch ( url , { method : "POST" , headers : { "Con…" at bounding box center [313, 172] width 314 height 228
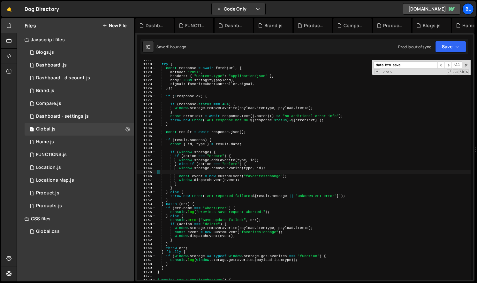
click at [271, 156] on div "try { const response = await fetch ( url , { method : "POST" , headers : { "Con…" at bounding box center [313, 172] width 314 height 228
click at [260, 163] on div "try { const response = await fetch ( url , { method : "POST" , headers : { "Con…" at bounding box center [313, 172] width 314 height 228
click at [264, 161] on div "try { const response = await fetch ( url , { method : "POST" , headers : { "Con…" at bounding box center [313, 172] width 314 height 228
type textarea "window.storage.addFavorite(type, id);"
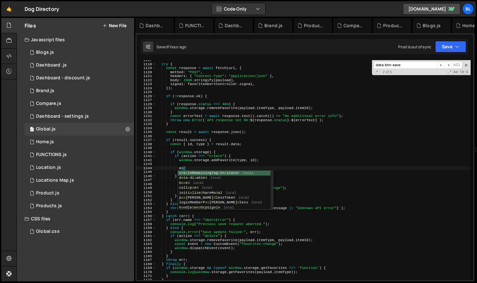
type textarea "a"
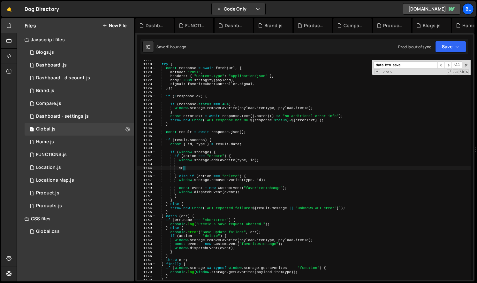
type textarea "$"
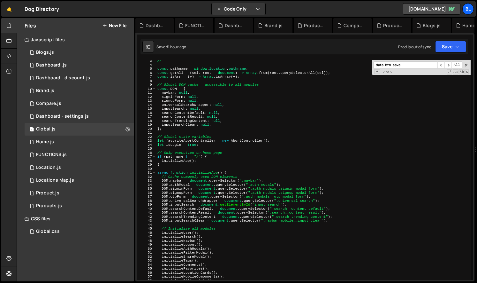
scroll to position [9, 0]
click at [217, 125] on div "// =========================== const pathname = window . location . pathname ; …" at bounding box center [313, 173] width 314 height 228
click at [173, 88] on div "// =========================== const pathname = window . location . pathname ; …" at bounding box center [313, 173] width 314 height 228
click at [199, 91] on div "// =========================== const pathname = window . location . pathname ; …" at bounding box center [313, 173] width 314 height 228
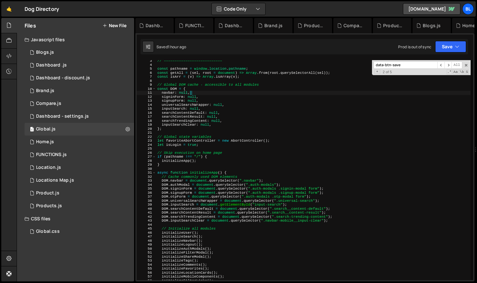
type textarea "const DOM = {"
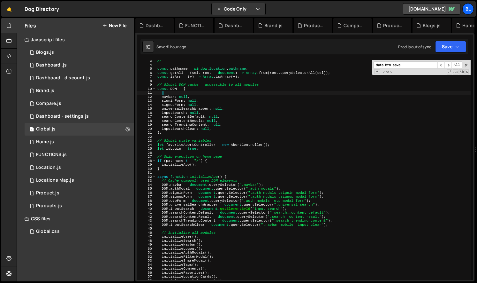
type textarea """
click at [179, 91] on div "// =========================== const pathname = window . location . pathname ; …" at bounding box center [313, 173] width 314 height 228
click at [199, 185] on div "// =========================== const pathname = window . location . pathname ; …" at bounding box center [313, 173] width 314 height 228
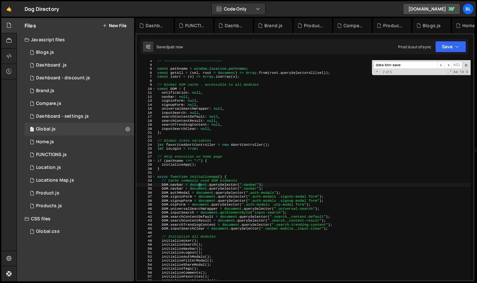
click at [176, 186] on div "// =========================== const pathname = window . location . pathname ; …" at bounding box center [313, 173] width 314 height 228
paste textarea "otification"
click at [263, 185] on div "// =========================== const pathname = window . location . pathname ; …" at bounding box center [313, 173] width 314 height 228
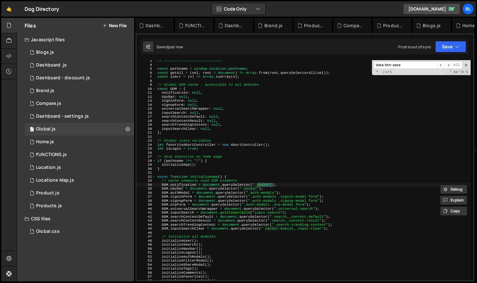
paste textarea "otification"
click at [255, 189] on div "// =========================== const pathname = window . location . pathname ; …" at bounding box center [313, 173] width 314 height 228
click at [257, 185] on div "// =========================== const pathname = window . location . pathname ; …" at bounding box center [313, 173] width 314 height 228
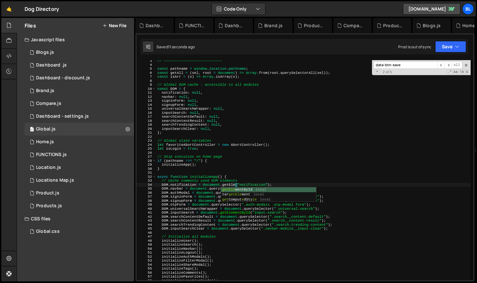
scroll to position [0, 7]
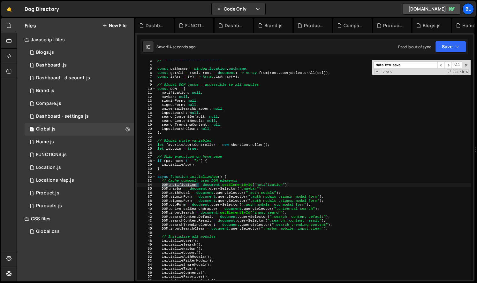
drag, startPoint x: 161, startPoint y: 185, endPoint x: 196, endPoint y: 185, distance: 34.8
click at [196, 185] on div "// =========================== const pathname = window . location . pathname ; …" at bounding box center [313, 173] width 314 height 228
click at [210, 168] on div "// =========================== const pathname = window . location . pathname ; …" at bounding box center [313, 173] width 314 height 228
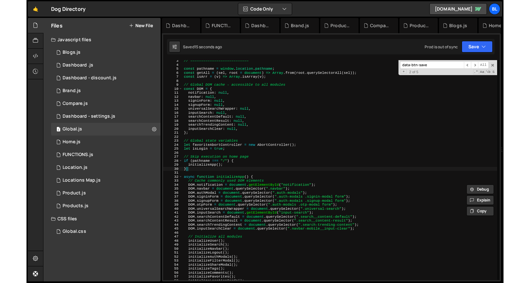
scroll to position [0, 0]
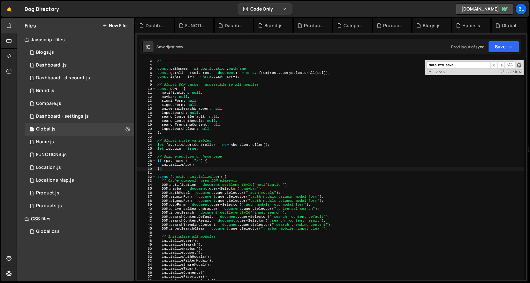
click at [477, 65] on span at bounding box center [519, 65] width 4 height 4
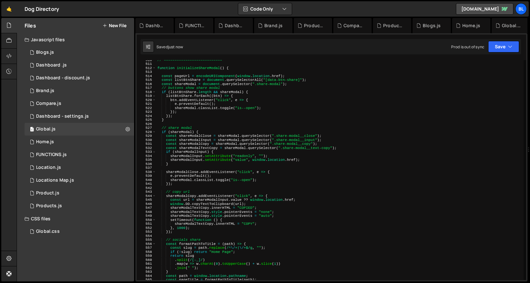
scroll to position [2205, 0]
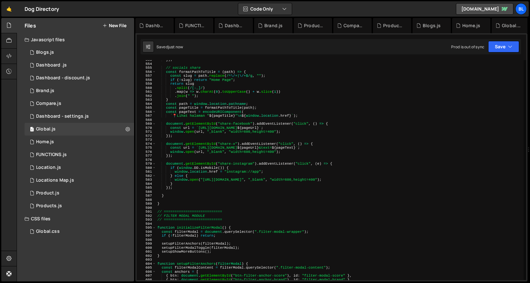
click at [296, 168] on div "}) ; // socials share const formatPathToTitle = ( path ) => { const slug = path…" at bounding box center [339, 172] width 367 height 228
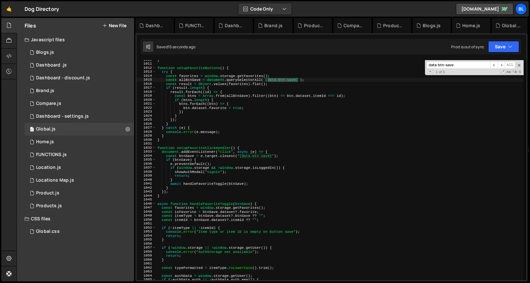
scroll to position [4028, 0]
click at [208, 182] on div "} function setupFavoriteButtons ( ) { try { const favorites = window . storage …" at bounding box center [339, 172] width 367 height 228
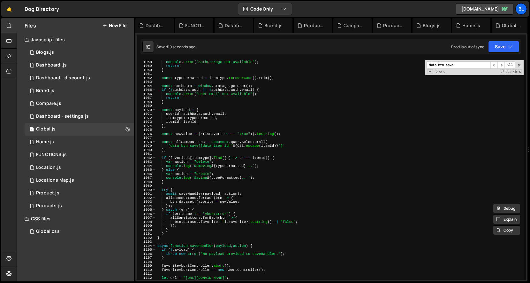
scroll to position [4231, 0]
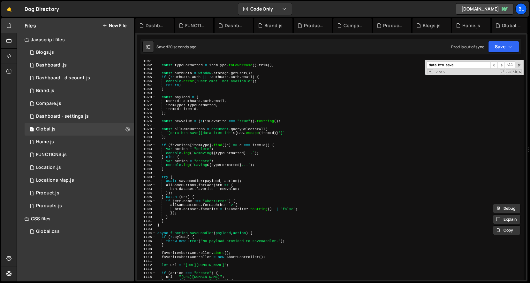
click at [196, 204] on div "const typeFormatted = itemType . toLowerCase ( ) . trim ( ) ; const authData = …" at bounding box center [339, 173] width 367 height 228
click at [195, 181] on div "const typeFormatted = itemType . toLowerCase ( ) . trim ( ) ; const authData = …" at bounding box center [339, 173] width 367 height 228
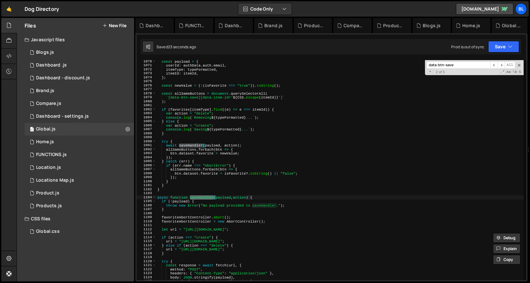
scroll to position [4267, 0]
click at [209, 221] on div "const payload = { userId : authData . auth . email , itemType : typeFormatted ,…" at bounding box center [339, 173] width 367 height 228
click at [202, 196] on div "const payload = { userId : authData . auth . email , itemType : typeFormatted ,…" at bounding box center [339, 173] width 367 height 228
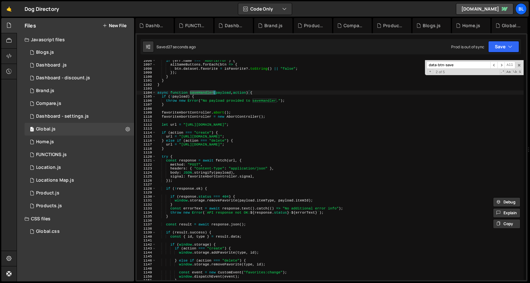
scroll to position [4371, 0]
type textarea "throw new Error("No payload provided to saveHandler.");"
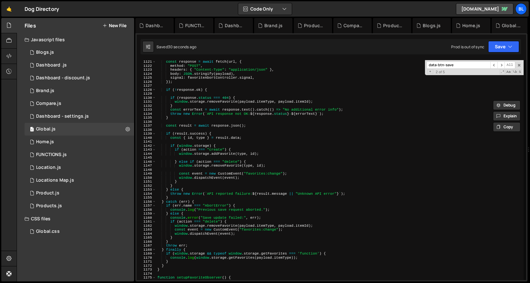
scroll to position [4470, 0]
click at [267, 157] on div "const response = await fetch ( url , { method : "POST" , headers : { "Content-T…" at bounding box center [339, 174] width 367 height 228
click at [272, 151] on div "const response = await fetch ( url , { method : "POST" , headers : { "Content-T…" at bounding box center [339, 174] width 367 height 228
type textarea "if (action === "create") {"
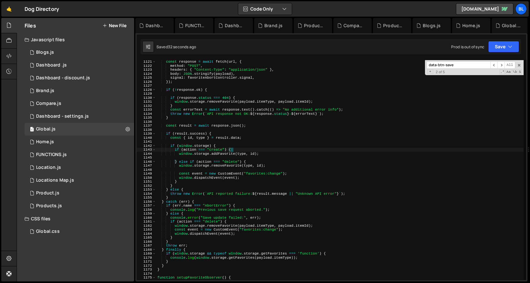
type textarea "window.storage.addFavorite(type, id);"
click at [261, 153] on div "const response = await fetch ( url , { method : "POST" , headers : { "Content-T…" at bounding box center [339, 174] width 367 height 228
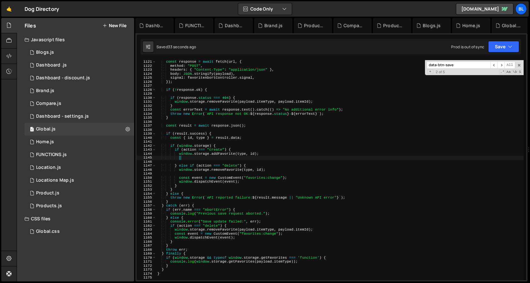
paste textarea "DOM.notification"
type textarea "DOM.notification"
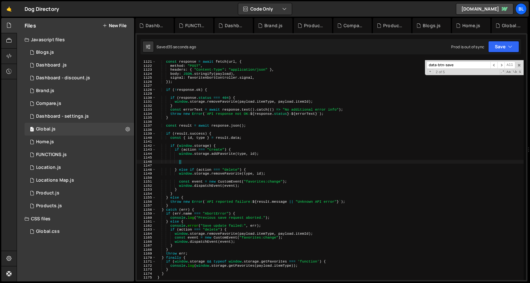
paste textarea "DOM.notification"
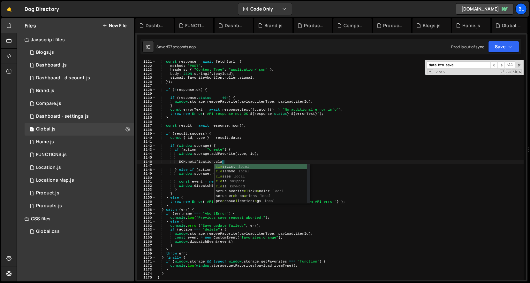
scroll to position [0, 5]
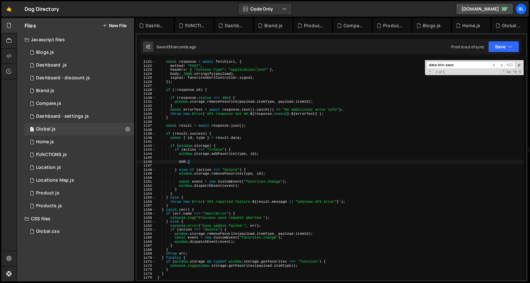
type textarea "DOM"
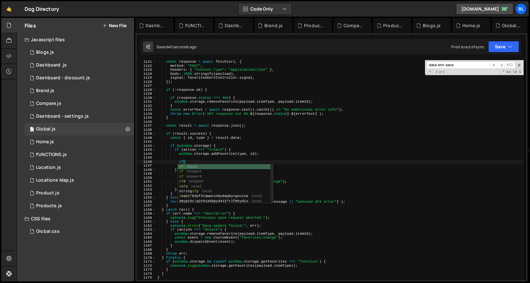
scroll to position [0, 2]
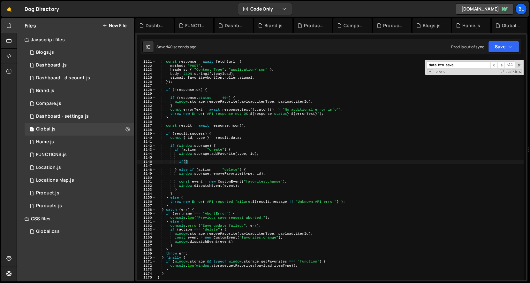
paste textarea "DOM.notification)"
type textarea "if(DOM.notification){"
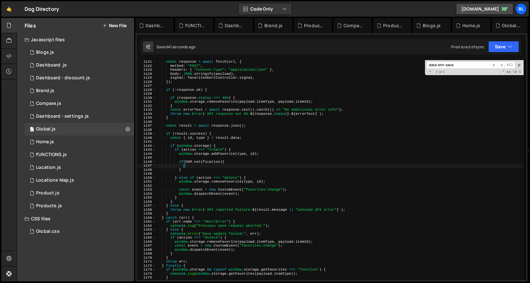
paste textarea "DOM.notification"
type textarea "DOM.notification.classList.add("is--show");"
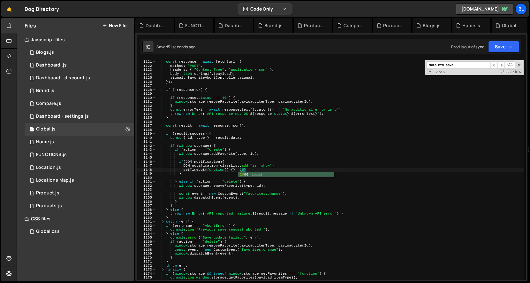
scroll to position [0, 8]
type textarea "setTimeout(function() {}, 2000);"
paste textarea "DOM.notification"
type textarea "DOM.notification"
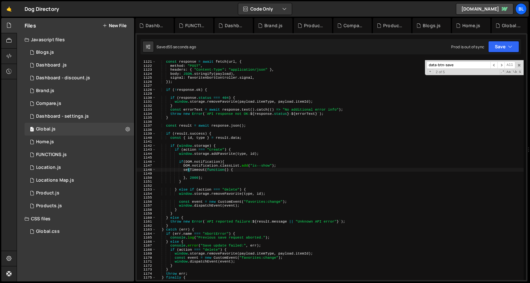
type textarea "DOM.notification.classList.add("is--show");"
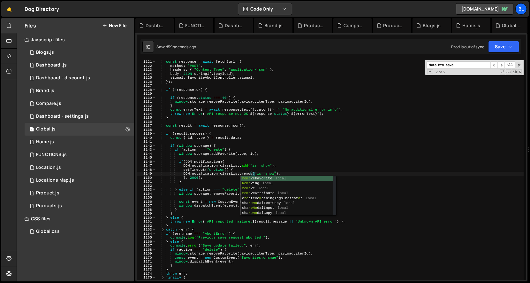
scroll to position [0, 8]
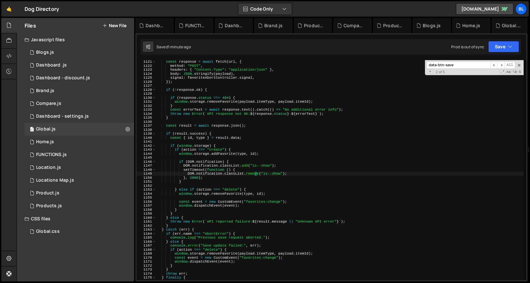
click at [242, 164] on div "const response = await fetch ( url , { method : "POST" , headers : { "Content-T…" at bounding box center [339, 174] width 367 height 228
click at [225, 191] on div "const response = await fetch ( url , { method : "POST" , headers : { "Content-T…" at bounding box center [339, 174] width 367 height 228
click at [214, 177] on div "const response = await fetch ( url , { method : "POST" , headers : { "Content-T…" at bounding box center [339, 174] width 367 height 228
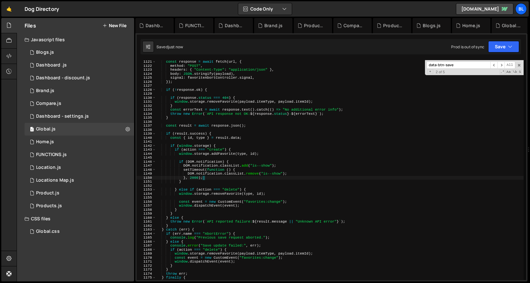
click at [260, 163] on div "const response = await fetch ( url , { method : "POST" , headers : { "Content-T…" at bounding box center [339, 174] width 367 height 228
click at [278, 164] on div "const response = await fetch ( url , { method : "POST" , headers : { "Content-T…" at bounding box center [339, 174] width 367 height 228
type textarea "DOM.notification.classList.add("is--show");"
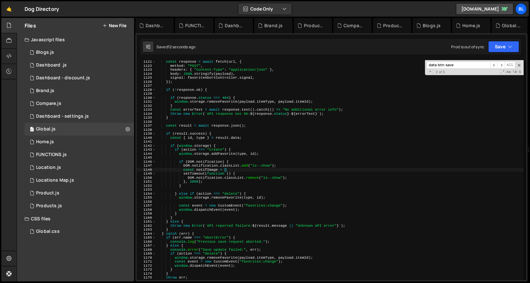
scroll to position [0, 5]
paste textarea "DOM.notification"
paste textarea "DOM.notification")"
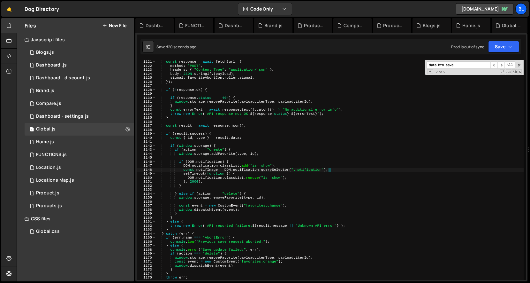
click at [271, 173] on div "const response = await fetch ( url , { method : "POST" , headers : { "Content-T…" at bounding box center [339, 174] width 367 height 228
click at [281, 168] on div "const response = await fetch ( url , { method : "POST" , headers : { "Content-T…" at bounding box center [339, 174] width 367 height 228
click at [256, 172] on div "const response = await fetch ( url , { method : "POST" , headers : { "Content-T…" at bounding box center [339, 174] width 367 height 228
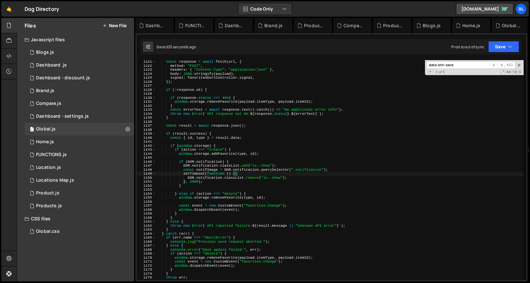
click at [296, 171] on div "const response = await fetch ( url , { method : "POST" , headers : { "Content-T…" at bounding box center [339, 174] width 367 height 228
click at [267, 178] on div "const response = await fetch ( url , { method : "POST" , headers : { "Content-T…" at bounding box center [339, 174] width 367 height 228
click at [208, 168] on div "const response = await fetch ( url , { method : "POST" , headers : { "Content-T…" at bounding box center [339, 174] width 367 height 228
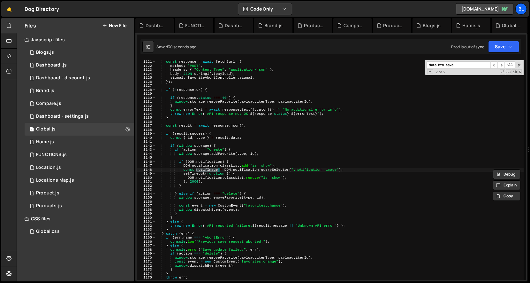
click at [242, 174] on div "const response = await fetch ( url , { method : "POST" , headers : { "Content-T…" at bounding box center [339, 174] width 367 height 228
type textarea "setTimeout(function () {"
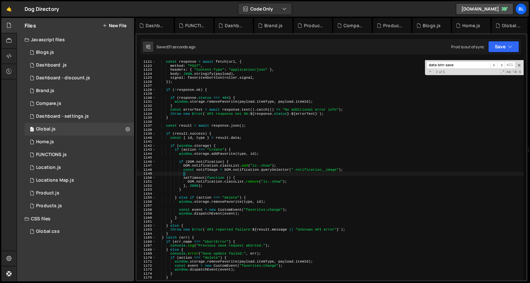
paste textarea "notifImage"
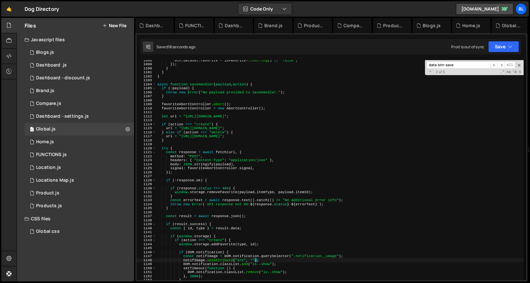
scroll to position [4379, 0]
click at [221, 83] on div "btn . dataset . favorite = isFavorite ?. toString ( ) || "false" ; }) ; } } } a…" at bounding box center [339, 172] width 367 height 228
click at [208, 83] on div "btn . dataset . favorite = isFavorite ?. toString ( ) || "false" ; }) ; } } } a…" at bounding box center [339, 172] width 367 height 228
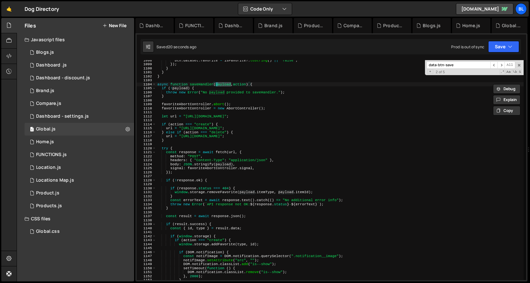
click at [208, 83] on div "btn . dataset . favorite = isFavorite ?. toString ( ) || "false" ; }) ; } } } a…" at bounding box center [339, 172] width 367 height 228
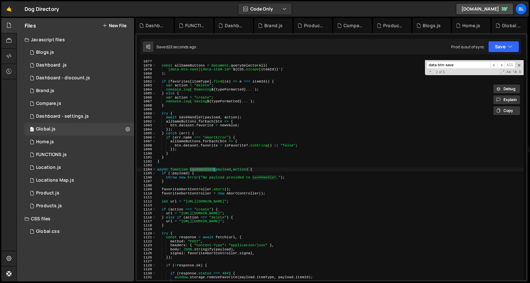
scroll to position [4294, 0]
click at [198, 119] on div "const allSameButtons = document . querySelectorAll ( ` [data-btn-save][data-ite…" at bounding box center [339, 173] width 367 height 228
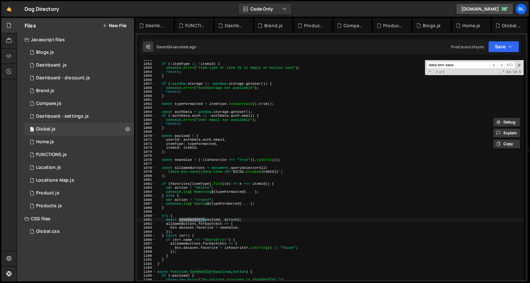
scroll to position [4192, 0]
click at [203, 148] on div "if ( ! itemType || ! itemId ) { console . error ( "Item type or item ID is empt…" at bounding box center [339, 172] width 367 height 228
click at [213, 220] on div "if ( ! itemType || ! itemId ) { console . error ( "Item type or item ID is empt…" at bounding box center [339, 172] width 367 height 228
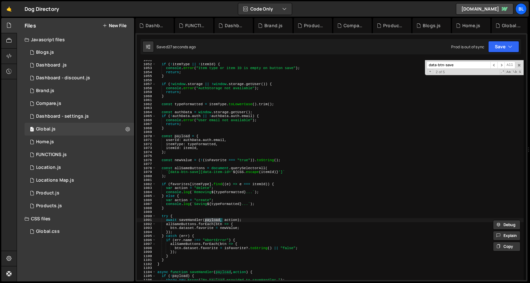
scroll to position [4199, 0]
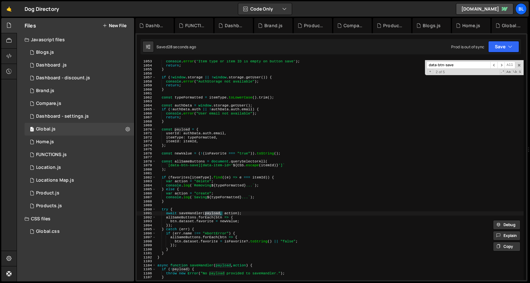
click at [230, 215] on div "console . error ( "Item type or item ID is empty on button save" ) ; return ; }…" at bounding box center [339, 173] width 367 height 228
click at [194, 213] on div "console . error ( "Item type or item ID is empty on button save" ) ; return ; }…" at bounding box center [339, 173] width 367 height 228
click at [205, 212] on div "console . error ( "Item type or item ID is empty on button save" ) ; return ; }…" at bounding box center [339, 173] width 367 height 228
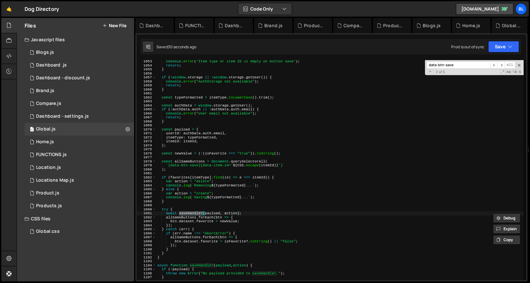
click at [205, 212] on div "console . error ( "Item type or item ID is empty on button save" ) ; return ; }…" at bounding box center [339, 173] width 367 height 228
click at [211, 211] on div "console . error ( "Item type or item ID is empty on button save" ) ; return ; }…" at bounding box center [339, 173] width 367 height 228
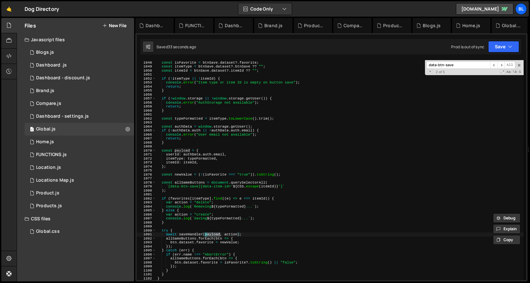
scroll to position [4176, 0]
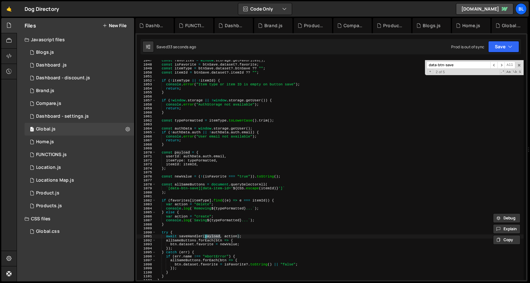
click at [185, 154] on div "const favorites = window . storage . getFavorites ( ) ; const isFavorite = btnS…" at bounding box center [339, 172] width 367 height 228
click at [200, 166] on div "const favorites = window . storage . getFavorites ( ) ; const isFavorite = btnS…" at bounding box center [339, 172] width 367 height 228
type textarea "itemId: itemId,"
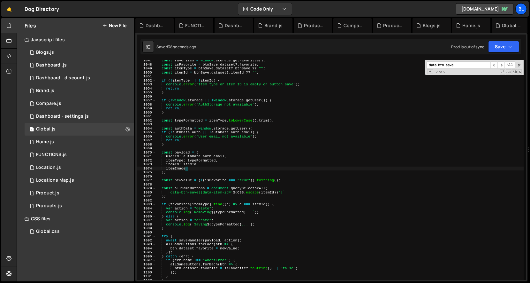
scroll to position [0, 2]
click at [195, 166] on div "const favorites = window . storage . getFavorites ( ) ; const isFavorite = btnS…" at bounding box center [339, 172] width 367 height 228
click at [195, 169] on div "const favorites = window . storage . getFavorites ( ) ; const isFavorite = btnS…" at bounding box center [339, 172] width 367 height 228
type textarea "itemImage"
click at [187, 150] on div "const favorites = window . storage . getFavorites ( ) ; const isFavorite = btnS…" at bounding box center [339, 172] width 367 height 228
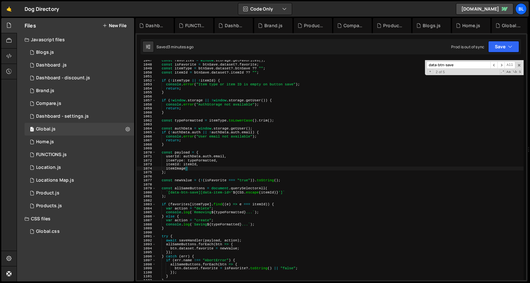
scroll to position [0, 0]
click at [182, 152] on div "const favorites = window . storage . getFavorites ( ) ; const isFavorite = btnS…" at bounding box center [339, 172] width 367 height 228
click at [188, 174] on div "const favorites = window . storage . getFavorites ( ) ; const isFavorite = btnS…" at bounding box center [339, 172] width 367 height 228
click at [195, 168] on div "const favorites = window . storage . getFavorites ( ) ; const isFavorite = btnS…" at bounding box center [339, 172] width 367 height 228
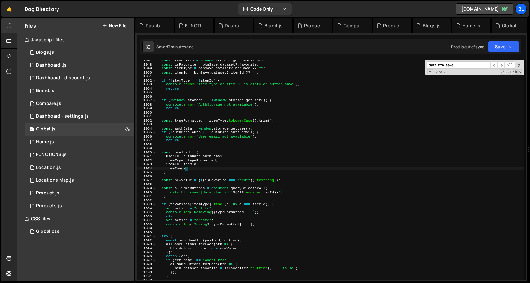
click at [201, 165] on div "const favorites = window . storage . getFavorites ( ) ; const isFavorite = btnS…" at bounding box center [339, 172] width 367 height 228
click at [218, 161] on div "const favorites = window . storage . getFavorites ( ) ; const isFavorite = btnS…" at bounding box center [339, 172] width 367 height 228
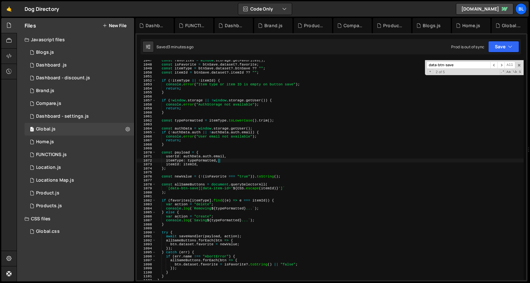
click at [181, 152] on div "const favorites = window . storage . getFavorites ( ) ; const isFavorite = btnS…" at bounding box center [339, 172] width 367 height 228
click at [238, 162] on div "const favorites = window . storage . getFavorites ( ) ; const isFavorite = btnS…" at bounding box center [339, 172] width 367 height 228
click at [246, 200] on div "const favorites = window . storage . getFavorites ( ) ; const isFavorite = btnS…" at bounding box center [339, 172] width 367 height 228
click at [258, 235] on div "const favorites = window . storage . getFavorites ( ) ; const isFavorite = btnS…" at bounding box center [339, 172] width 367 height 228
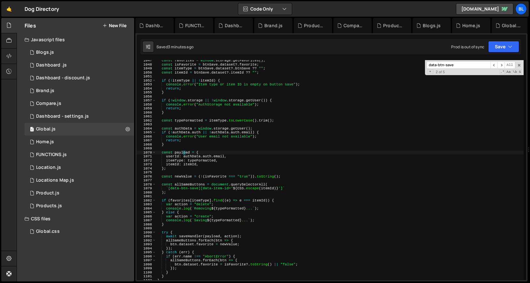
click at [184, 154] on div "const favorites = window . storage . getFavorites ( ) ; const isFavorite = btnS…" at bounding box center [339, 172] width 367 height 228
click at [219, 164] on div "const favorites = window . storage . getFavorites ( ) ; const isFavorite = btnS…" at bounding box center [339, 172] width 367 height 228
click at [220, 169] on div "const favorites = window . storage . getFavorites ( ) ; const isFavorite = btnS…" at bounding box center [339, 172] width 367 height 228
click at [179, 153] on div "const favorites = window . storage . getFavorites ( ) ; const isFavorite = btnS…" at bounding box center [339, 172] width 367 height 228
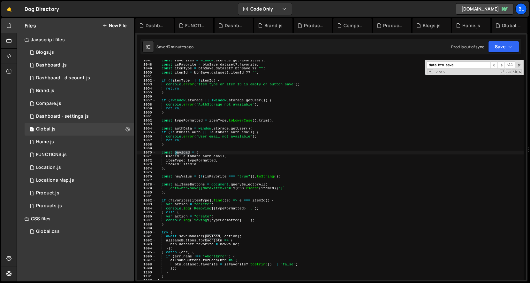
drag, startPoint x: 179, startPoint y: 153, endPoint x: 183, endPoint y: 153, distance: 4.2
click at [179, 153] on div "const favorites = window . storage . getFavorites ( ) ; const isFavorite = btnS…" at bounding box center [339, 172] width 367 height 228
click at [212, 161] on div "const favorites = window . storage . getFavorites ( ) ; const isFavorite = btnS…" at bounding box center [339, 172] width 367 height 228
click at [230, 237] on div "const favorites = window . storage . getFavorites ( ) ; const isFavorite = btnS…" at bounding box center [339, 172] width 367 height 228
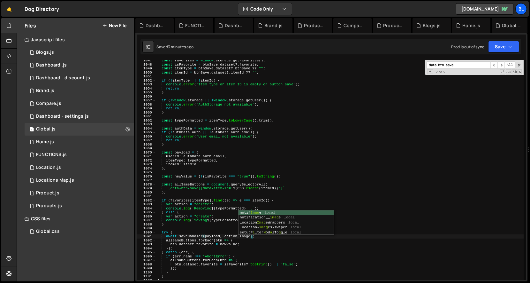
scroll to position [0, 8]
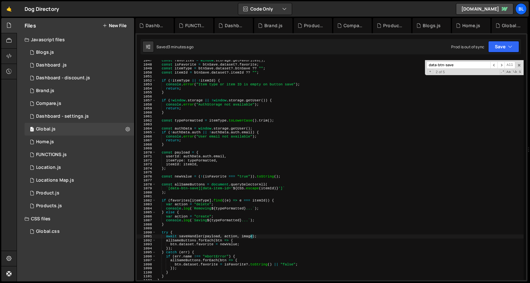
click at [193, 236] on div "const favorites = window . storage . getFavorites ( ) ; const isFavorite = btnS…" at bounding box center [339, 172] width 367 height 228
click at [208, 167] on div "const favorites = window . storage . getFavorites ( ) ; const isFavorite = btnS…" at bounding box center [339, 172] width 367 height 228
type textarea "};"
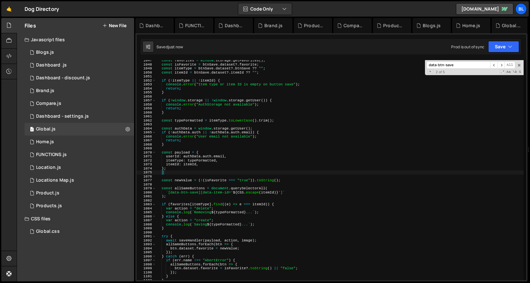
scroll to position [0, 0]
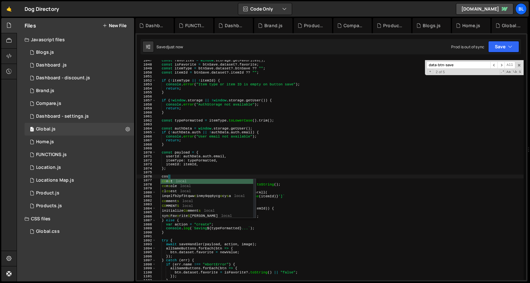
type textarea "cost"
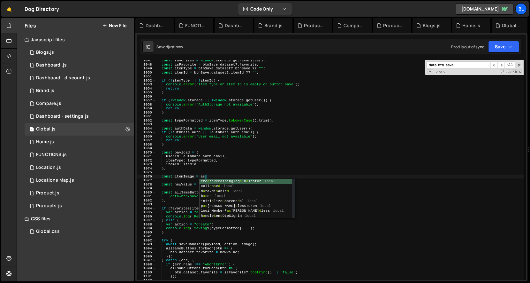
scroll to position [0, 4]
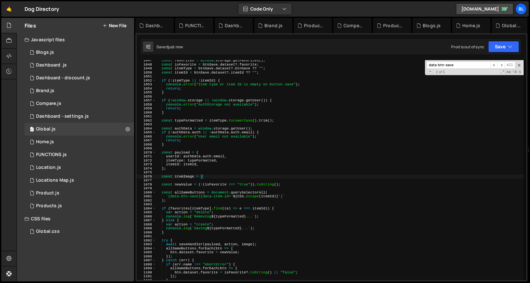
click at [252, 245] on div "const favorites = window . storage . getFavorites ( ) ; const isFavorite = btnS…" at bounding box center [339, 172] width 367 height 228
type textarea "await saveHandler(payload, action, itemImage);"
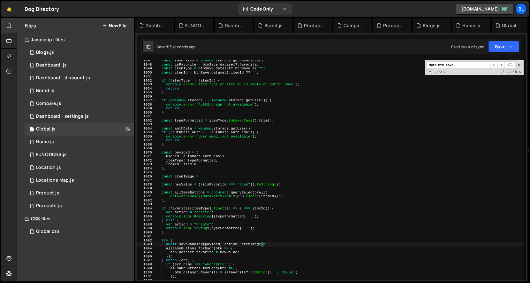
click at [204, 179] on div "const favorites = window . storage . getFavorites ( ) ; const isFavorite = btnS…" at bounding box center [339, 172] width 367 height 228
click at [208, 177] on div "const favorites = window . storage . getFavorites ( ) ; const isFavorite = btnS…" at bounding box center [339, 172] width 367 height 228
type textarea "const itemImage ="
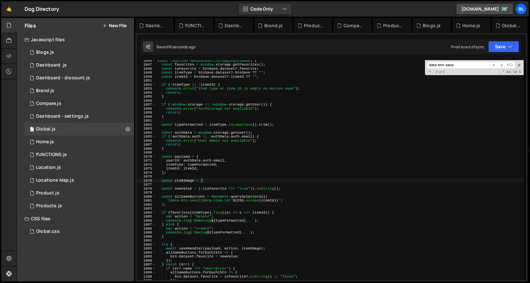
scroll to position [4165, 0]
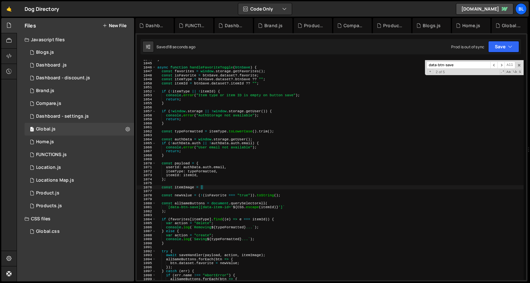
click at [221, 214] on div "} async function handleFavoriteToggle ( btnSave ) { const favorites = window . …" at bounding box center [339, 171] width 367 height 228
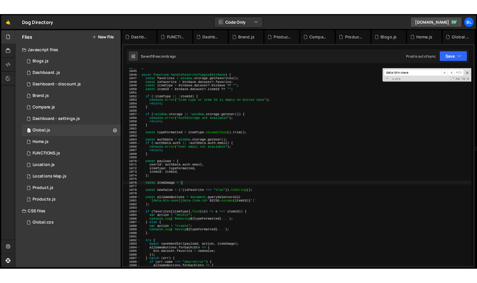
scroll to position [0, 0]
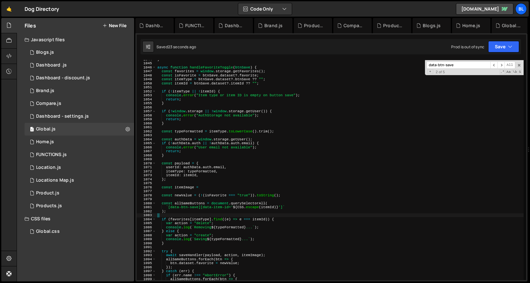
click at [208, 183] on div "} async function handleFavoriteToggle ( btnSave ) { const favorites = window . …" at bounding box center [339, 171] width 367 height 228
click at [204, 188] on div "} async function handleFavoriteToggle ( btnSave ) { const favorites = window . …" at bounding box center [339, 171] width 367 height 228
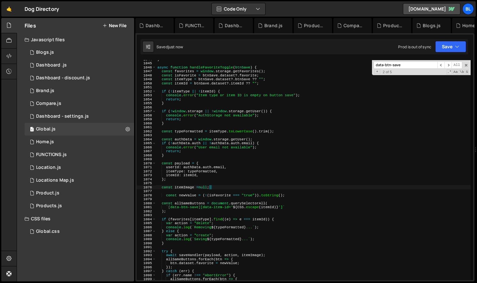
scroll to position [0, 4]
click at [204, 80] on div "} async function handleFavoriteToggle ( btnSave ) { const favorites = window . …" at bounding box center [313, 171] width 314 height 228
click at [203, 187] on div "} async function handleFavoriteToggle ( btnSave ) { const favorites = window . …" at bounding box center [313, 171] width 314 height 228
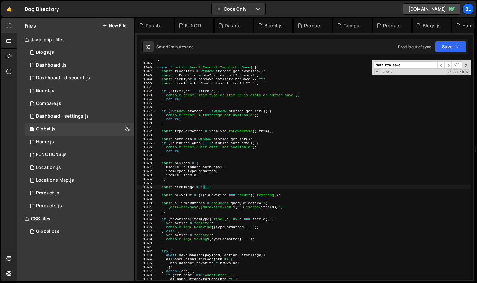
paste textarea "btnSave"
type textarea "const itemImage = btnSave.parentElem;"
